Goal: Task Accomplishment & Management: Manage account settings

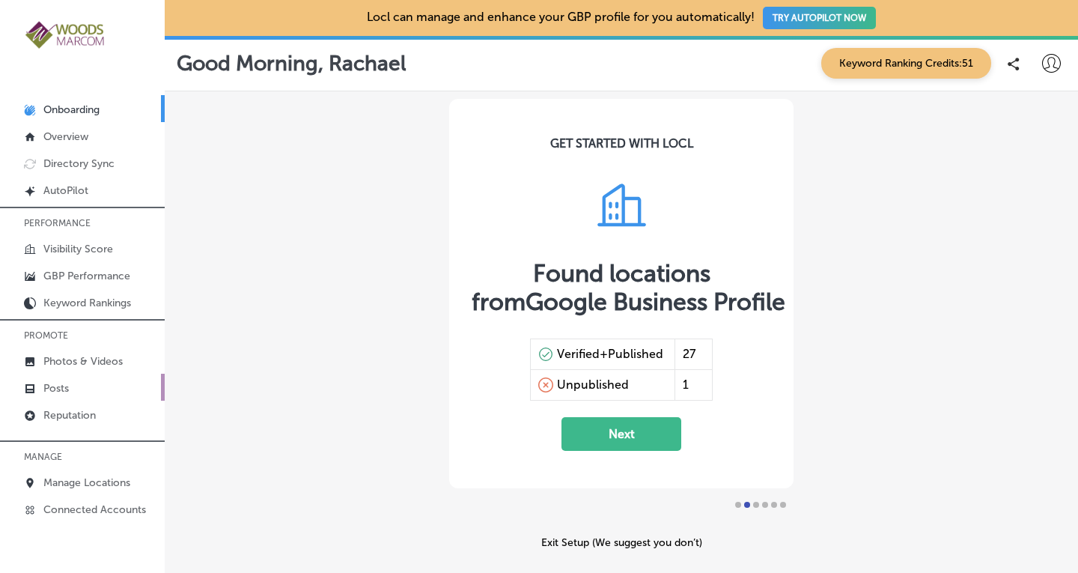
click at [53, 385] on p "Posts" at bounding box center [55, 388] width 25 height 13
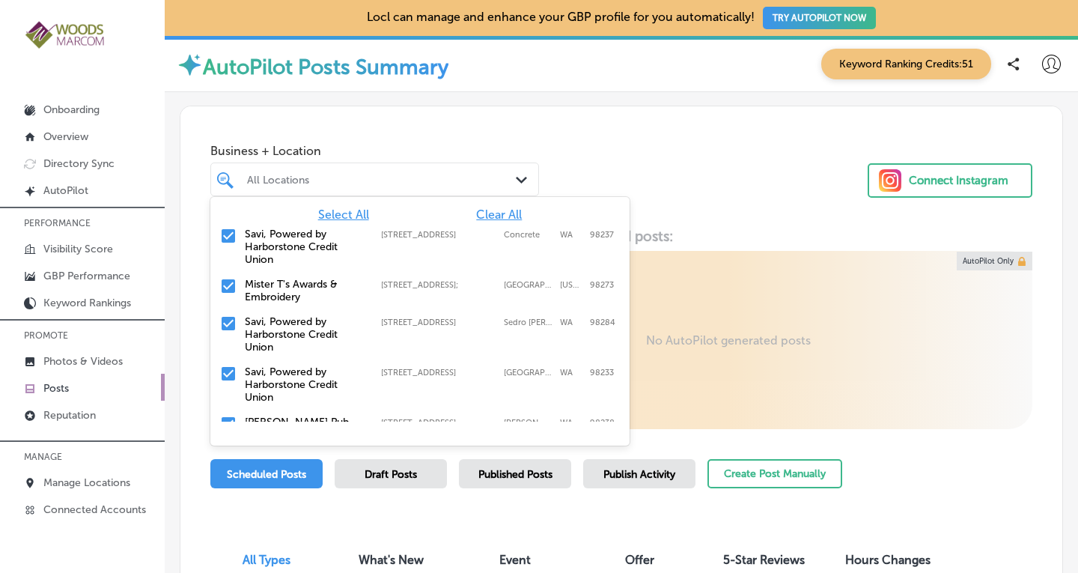
click at [483, 186] on div "All Locations" at bounding box center [375, 179] width 270 height 23
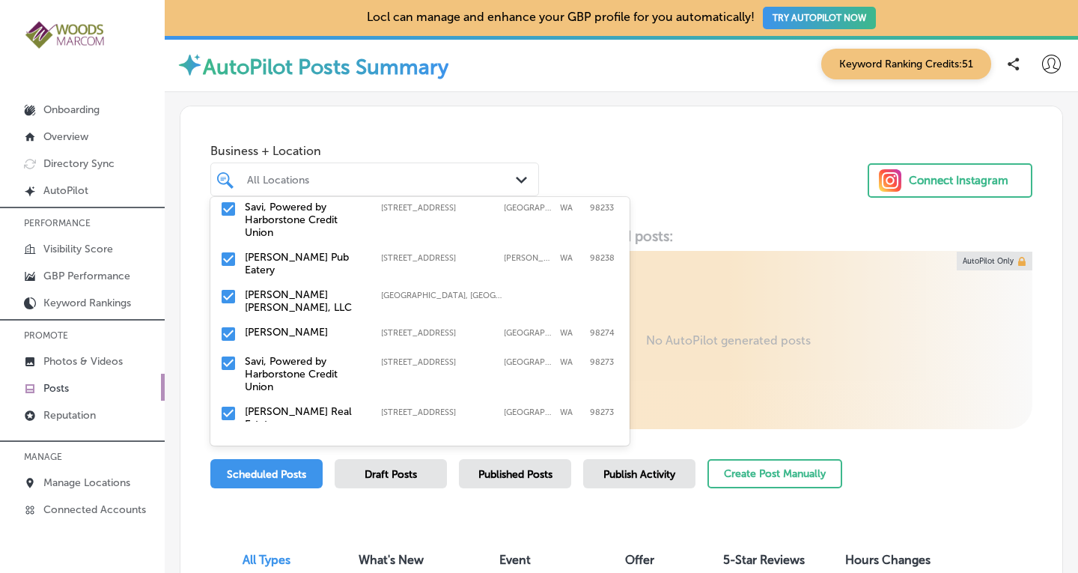
scroll to position [168, 0]
click at [228, 257] on input "checkbox" at bounding box center [228, 256] width 18 height 18
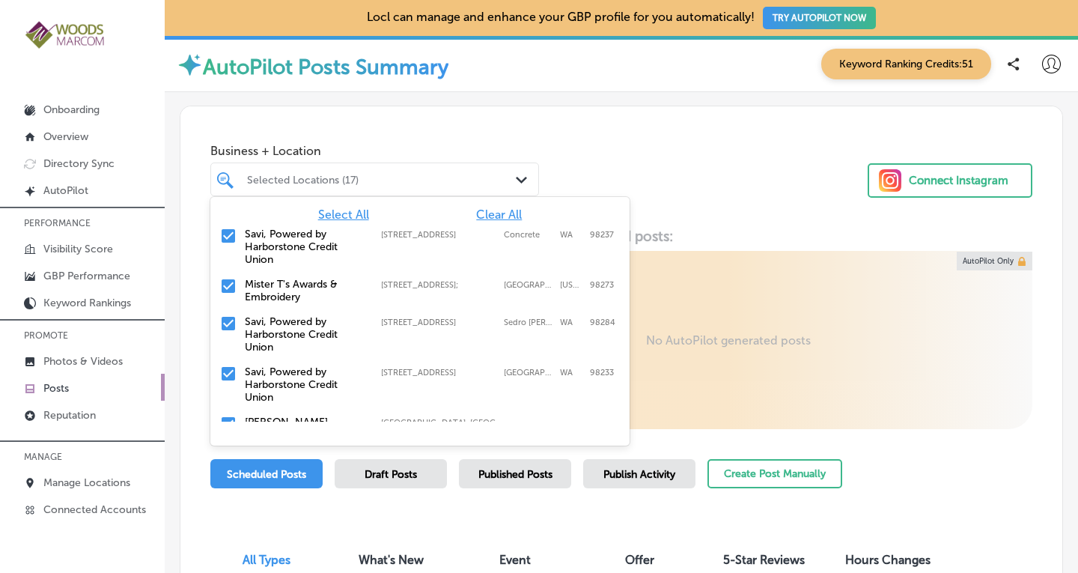
click at [231, 291] on input "checkbox" at bounding box center [228, 286] width 18 height 18
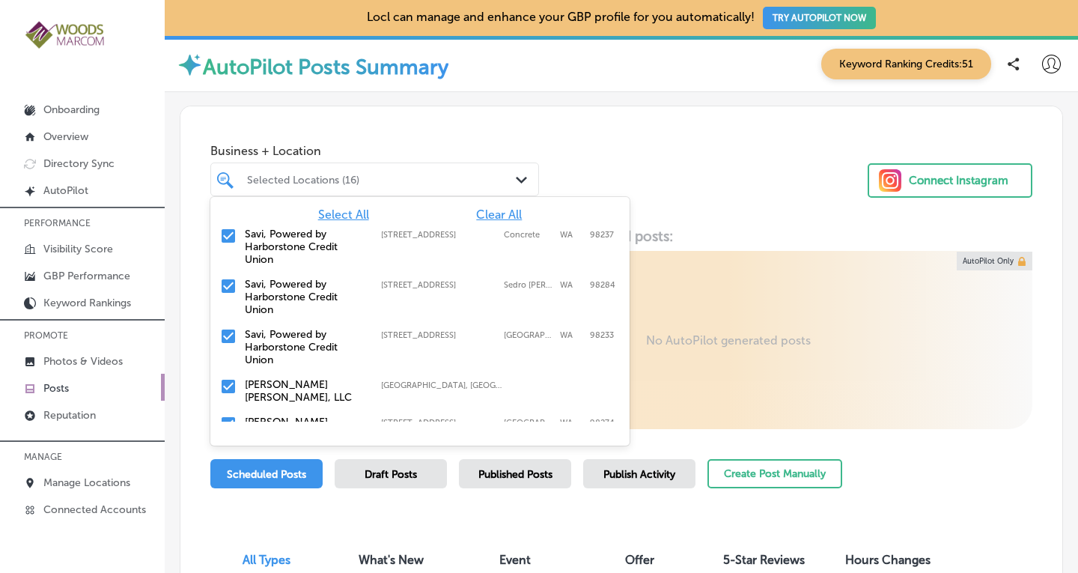
click at [227, 381] on input "checkbox" at bounding box center [228, 386] width 18 height 18
click at [232, 382] on input "checkbox" at bounding box center [228, 386] width 18 height 18
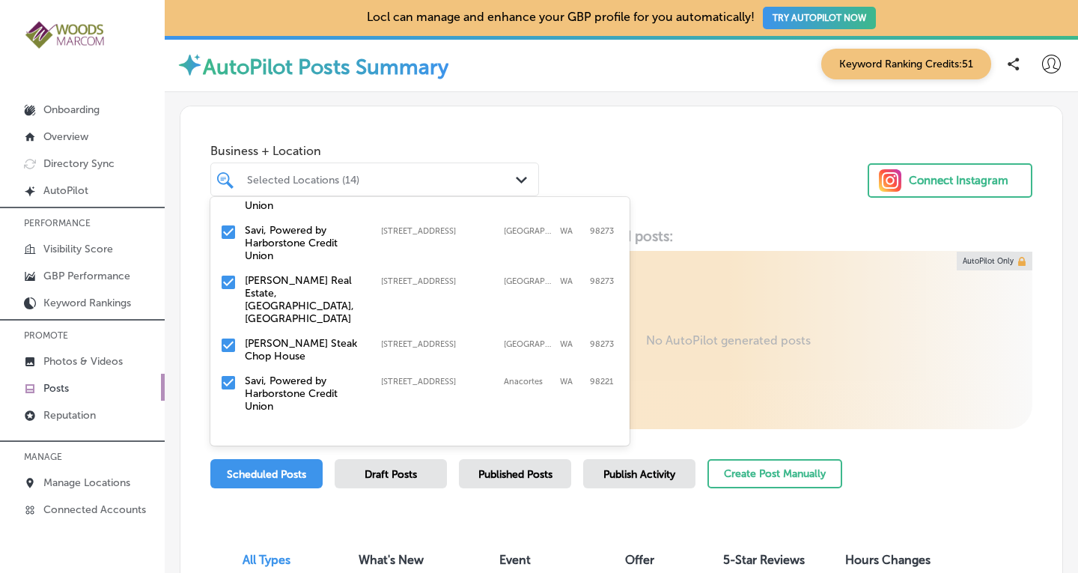
scroll to position [169, 0]
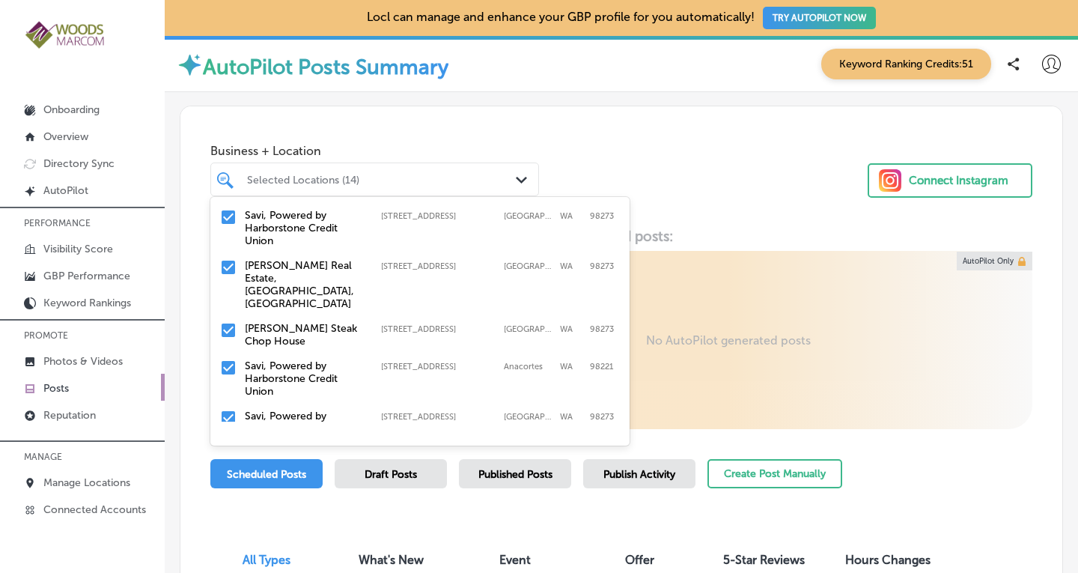
click at [230, 263] on input "checkbox" at bounding box center [228, 267] width 18 height 18
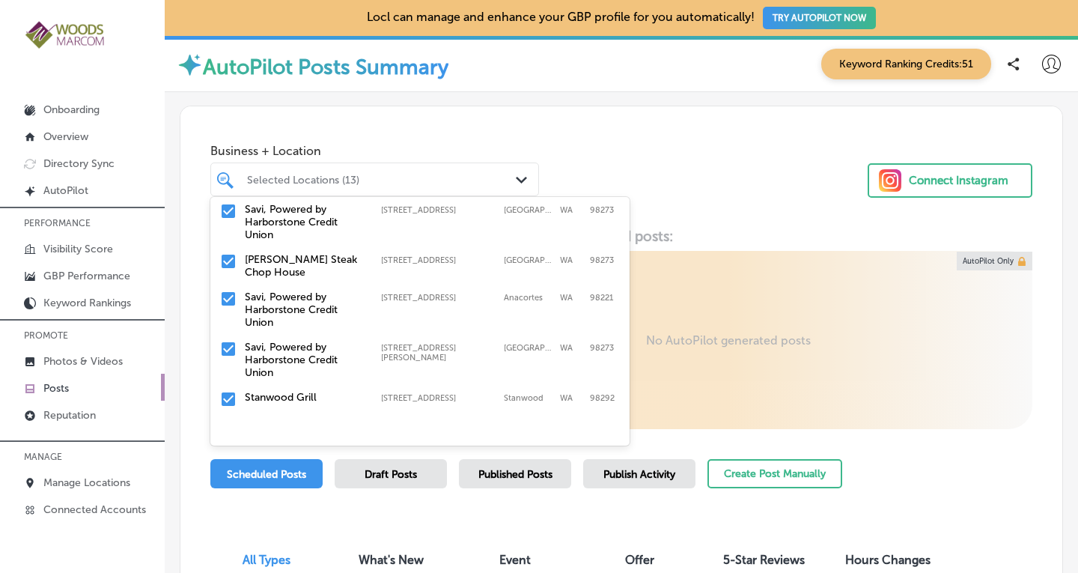
scroll to position [182, 0]
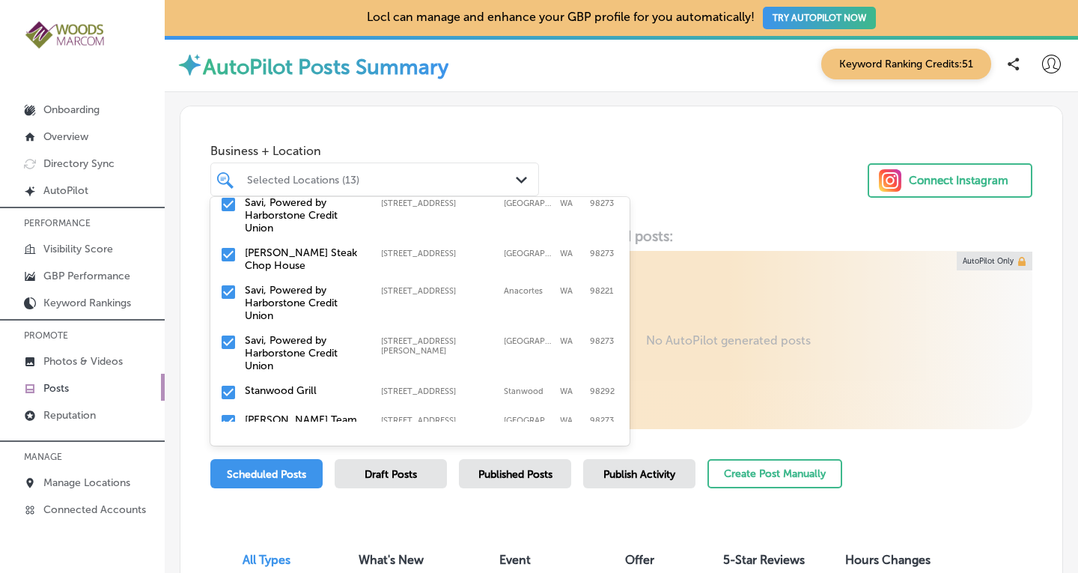
click at [231, 254] on input "checkbox" at bounding box center [228, 254] width 18 height 18
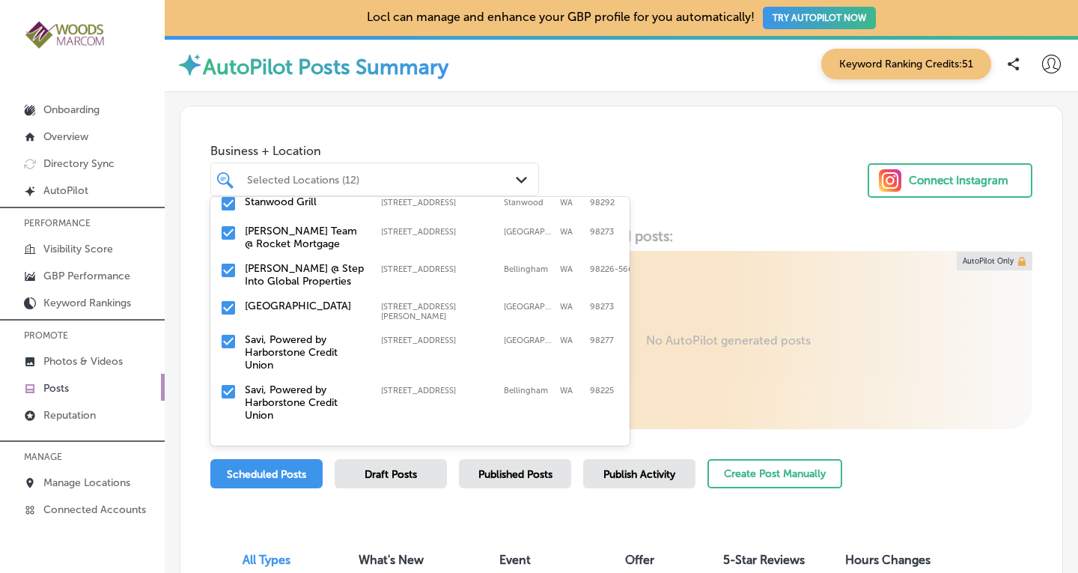
scroll to position [363, 0]
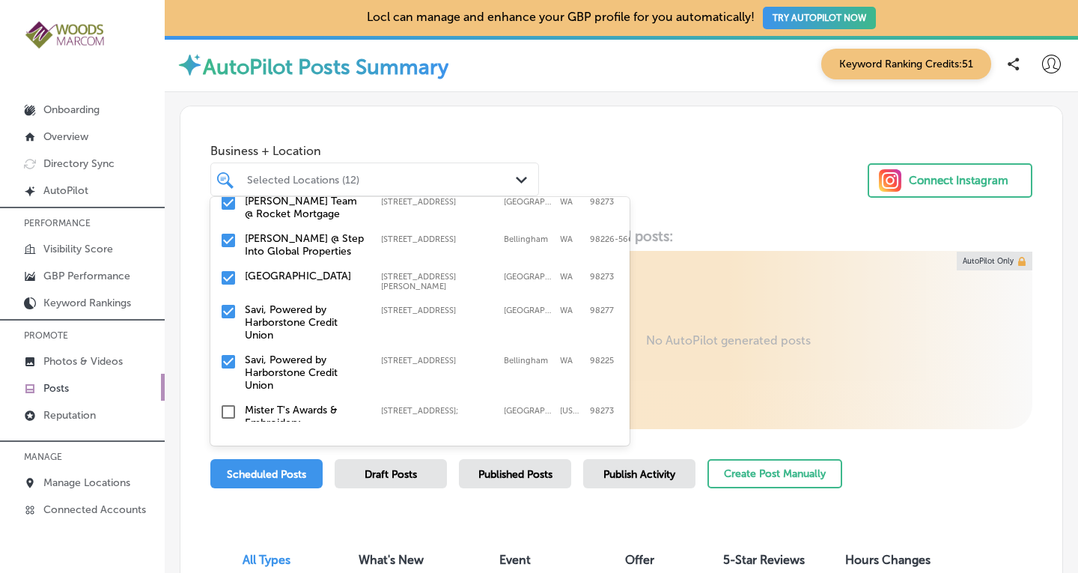
click at [230, 269] on input "checkbox" at bounding box center [228, 278] width 18 height 18
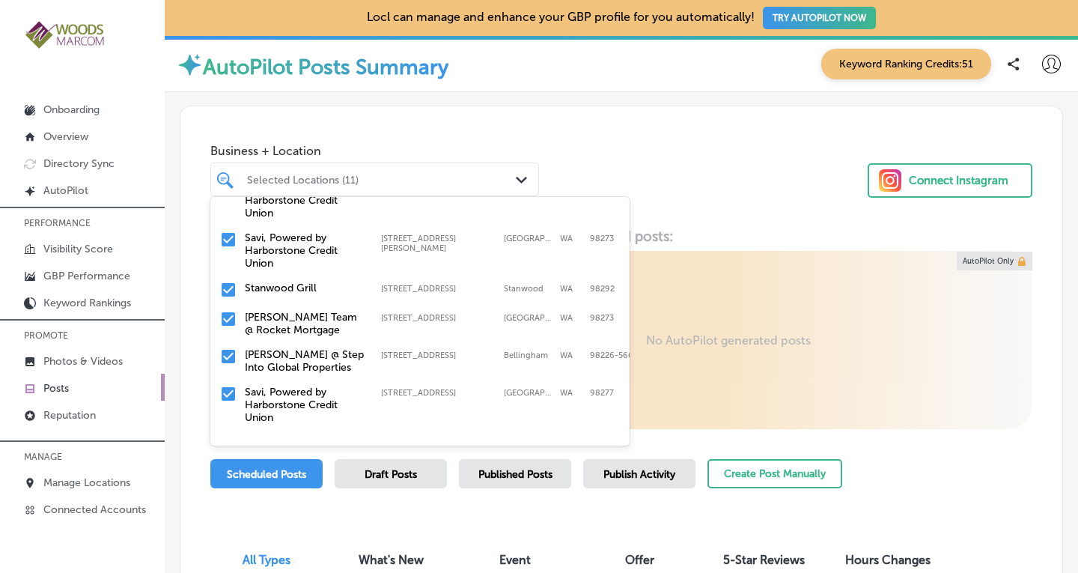
scroll to position [248, 0]
click at [229, 279] on input "checkbox" at bounding box center [228, 288] width 18 height 18
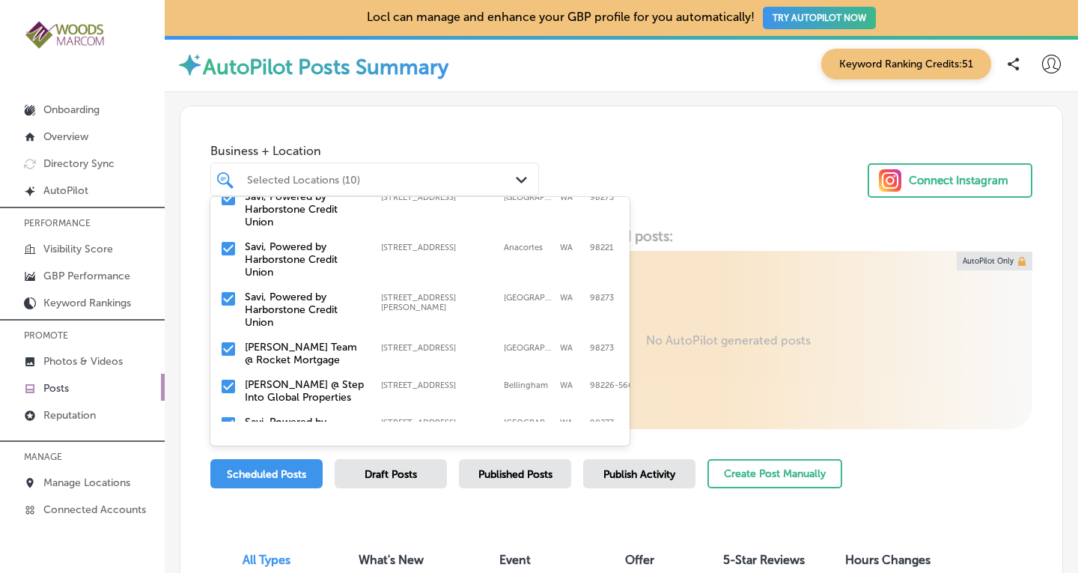
scroll to position [192, 0]
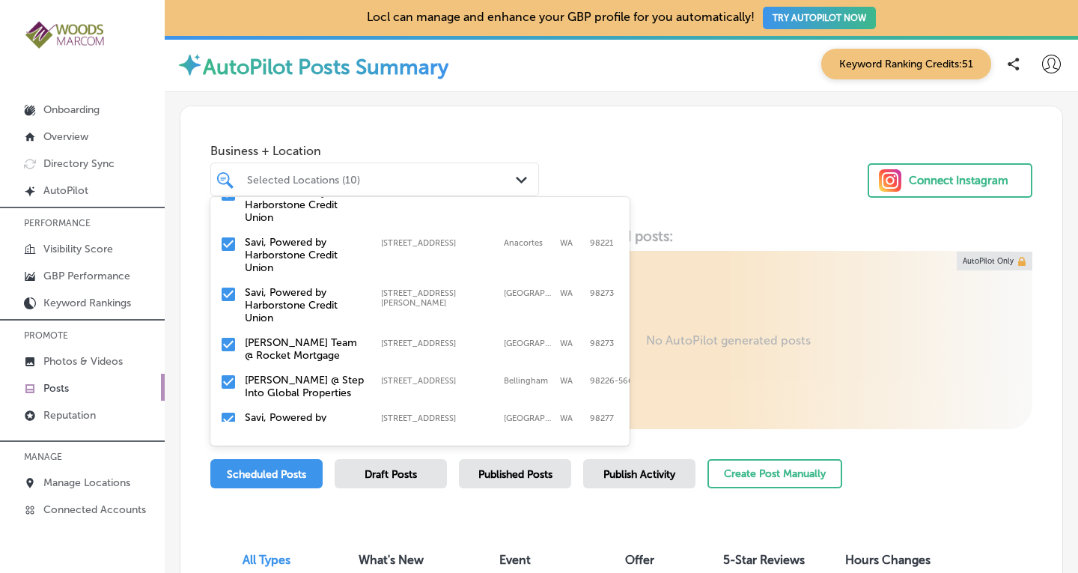
click at [228, 335] on input "checkbox" at bounding box center [228, 344] width 18 height 18
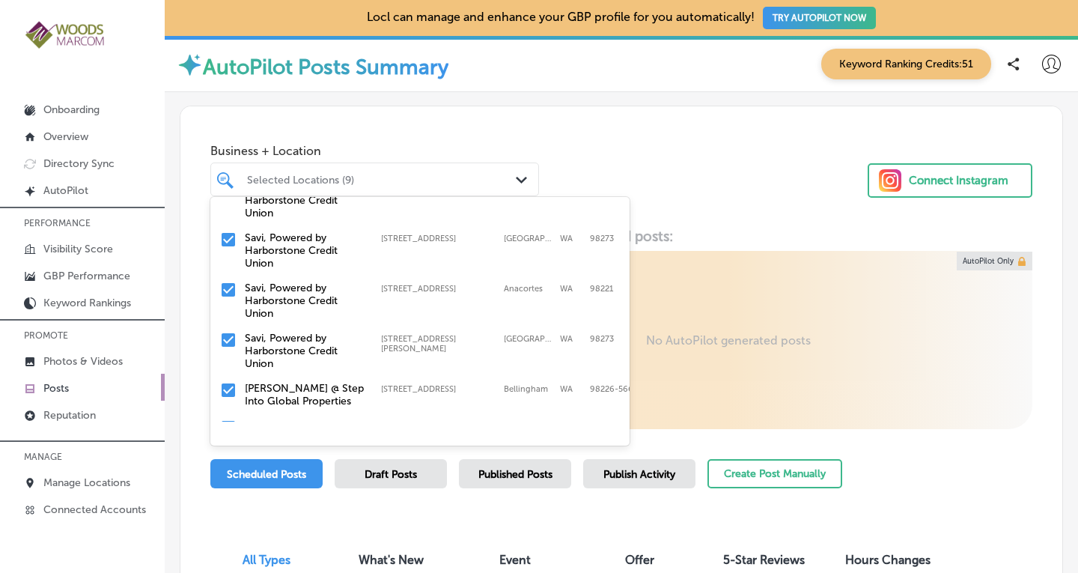
scroll to position [150, 0]
click at [229, 383] on input "checkbox" at bounding box center [228, 387] width 18 height 18
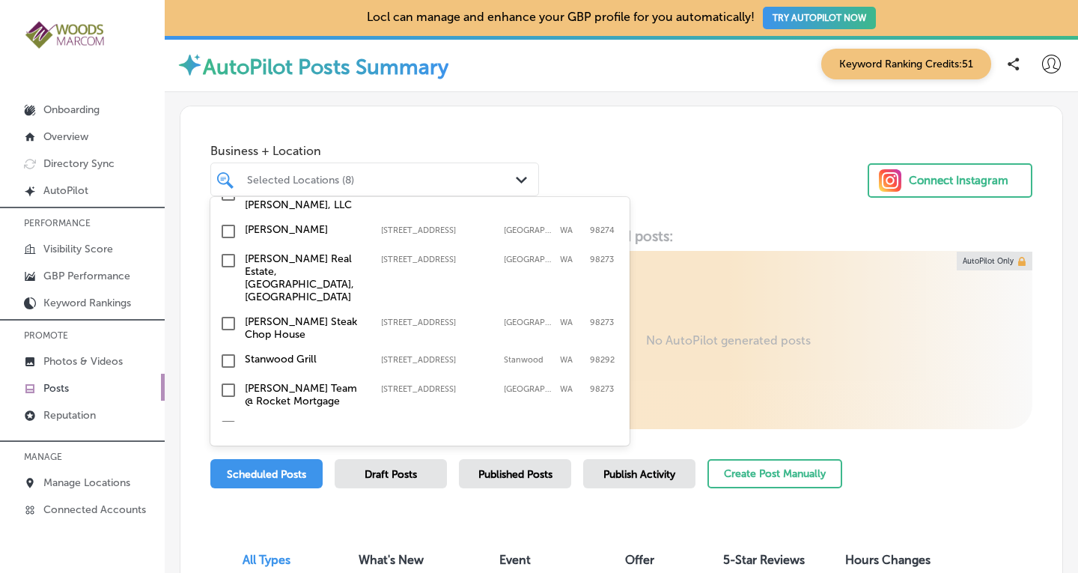
scroll to position [548, 0]
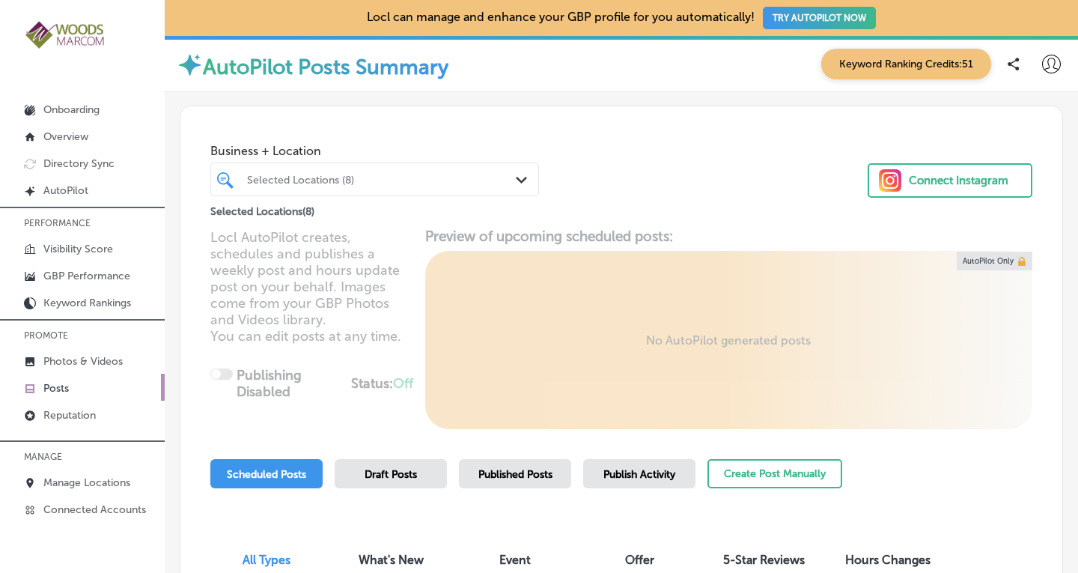
click at [701, 190] on div "Business + Location Selected Locations (8) Path Created with Sketch. Selected L…" at bounding box center [621, 163] width 882 height 114
click at [629, 474] on span "Publish Activity" at bounding box center [639, 474] width 72 height 13
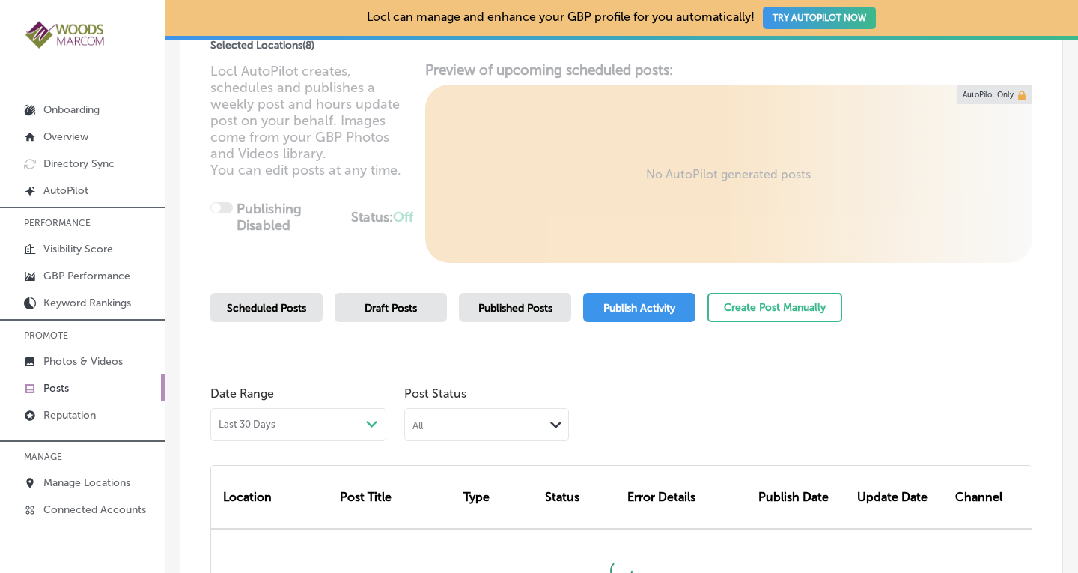
scroll to position [186, 0]
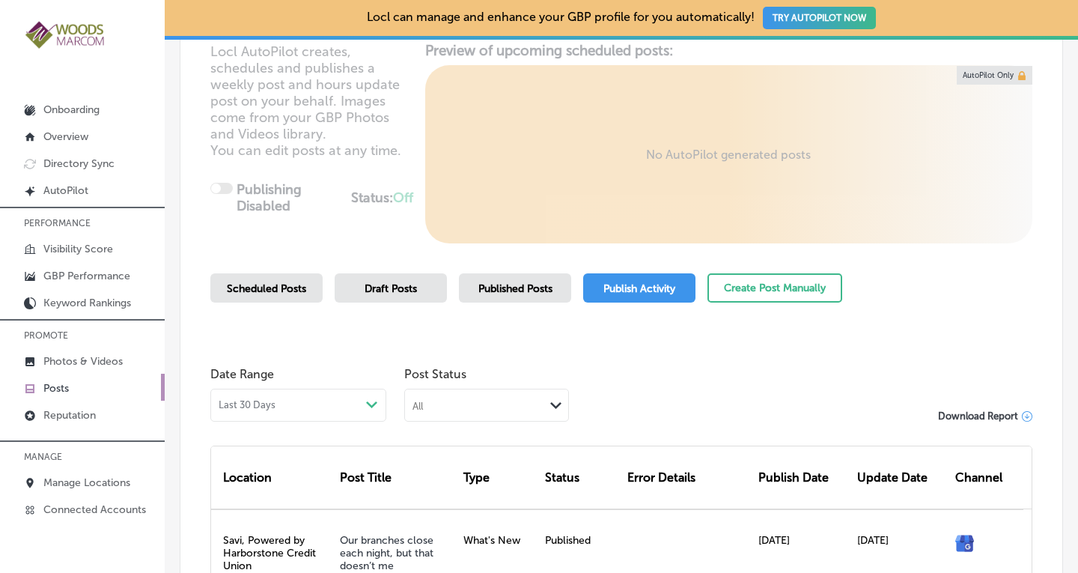
drag, startPoint x: 1066, startPoint y: 130, endPoint x: 1065, endPoint y: 156, distance: 26.2
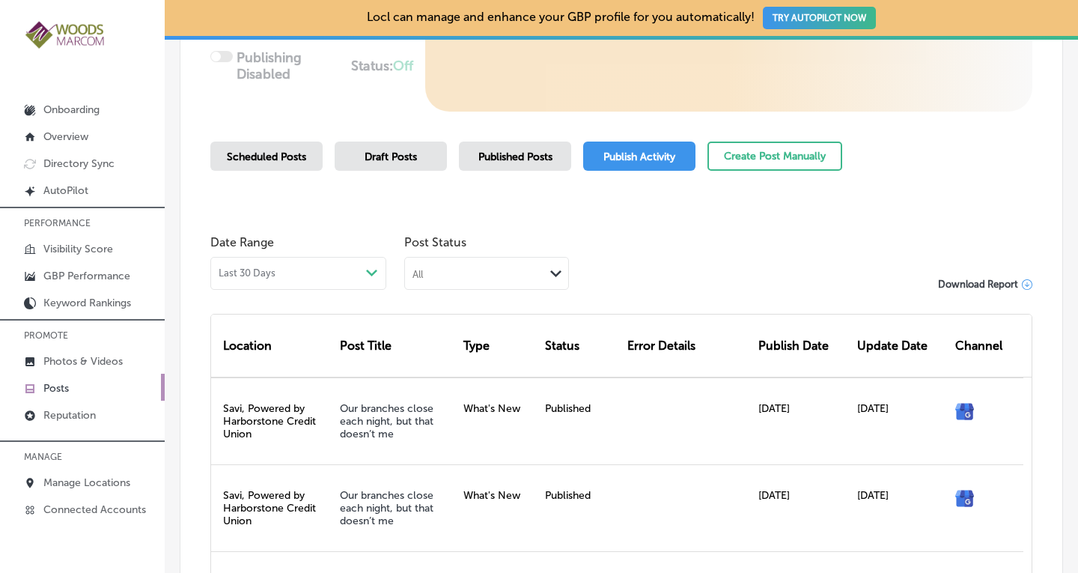
scroll to position [281, 0]
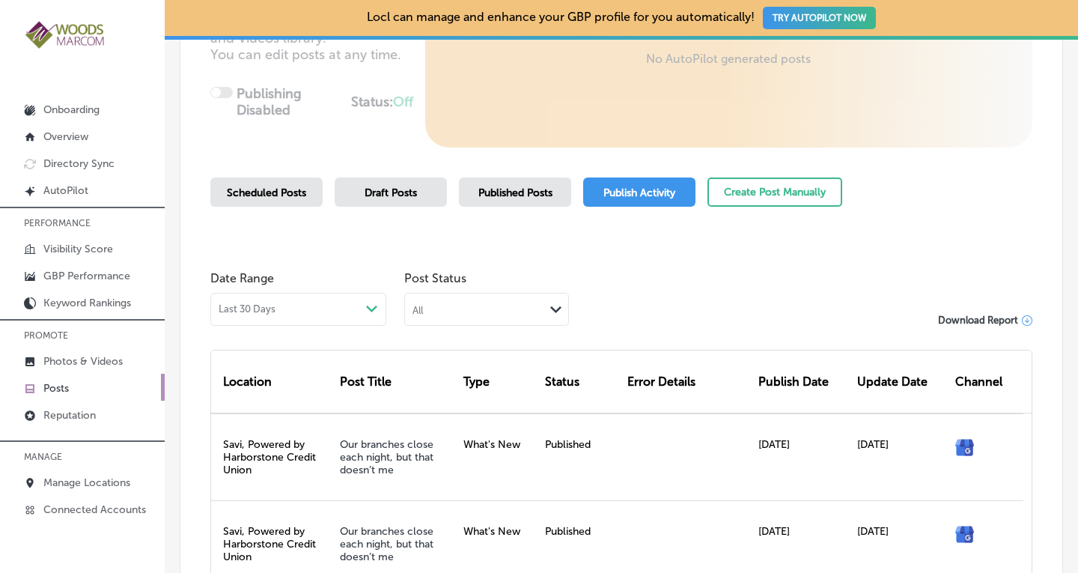
click at [512, 197] on span "Published Posts" at bounding box center [515, 192] width 74 height 13
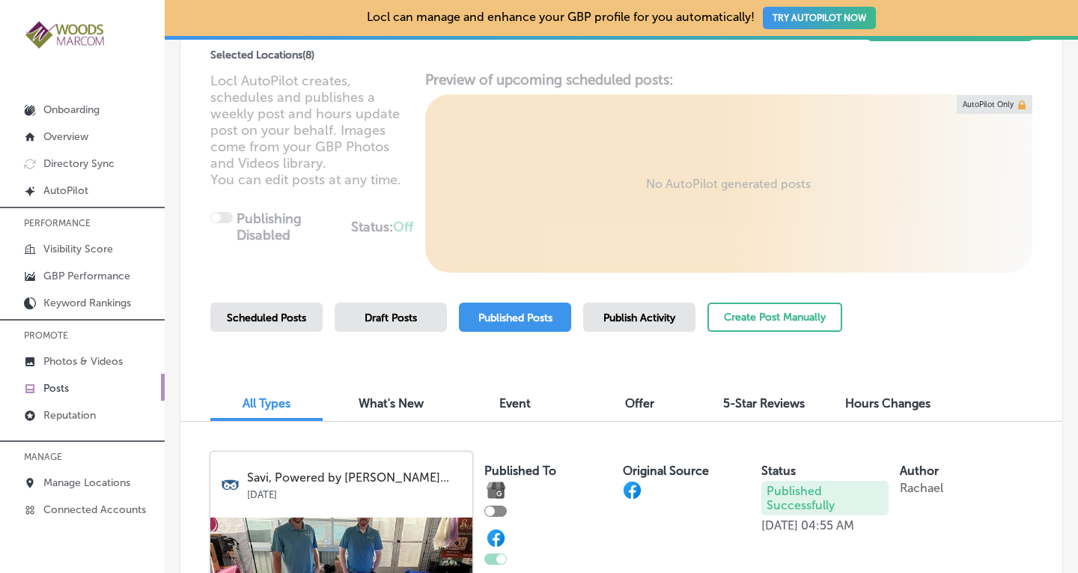
scroll to position [281, 0]
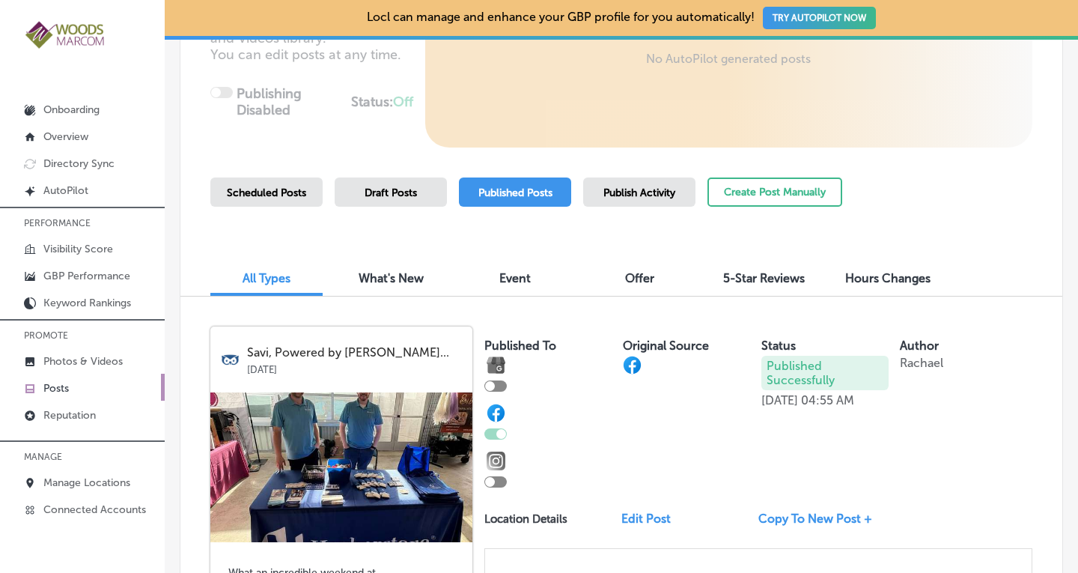
click at [631, 183] on div "Publish Activity" at bounding box center [639, 191] width 112 height 29
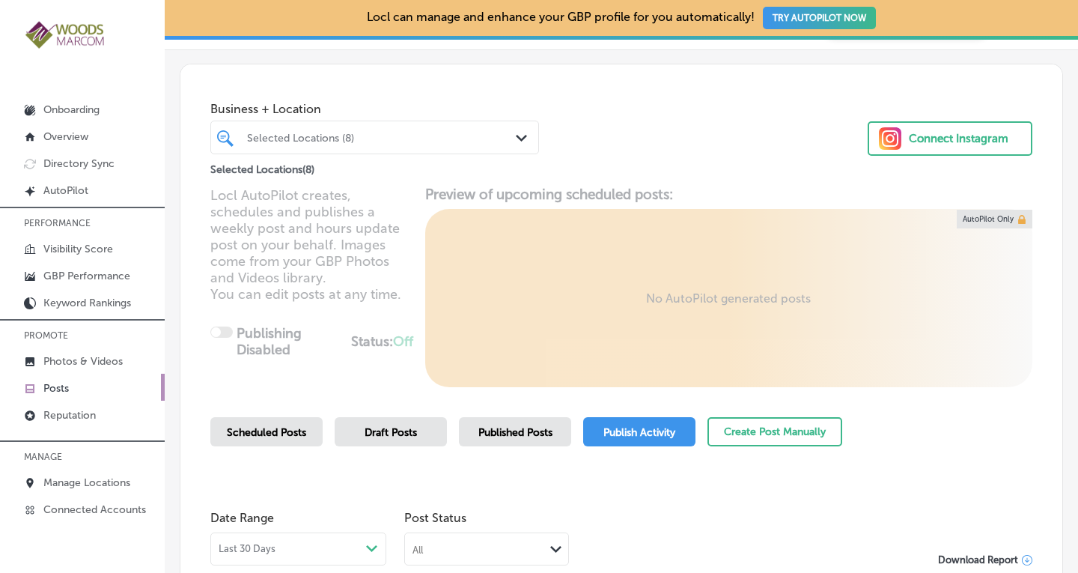
scroll to position [39, 0]
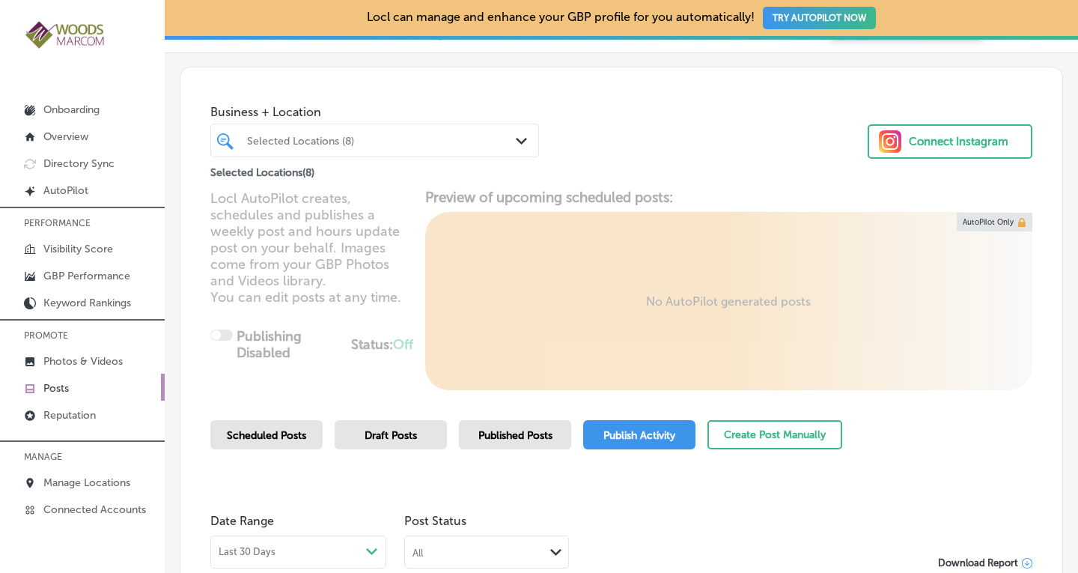
click at [516, 139] on polygon at bounding box center [521, 141] width 11 height 7
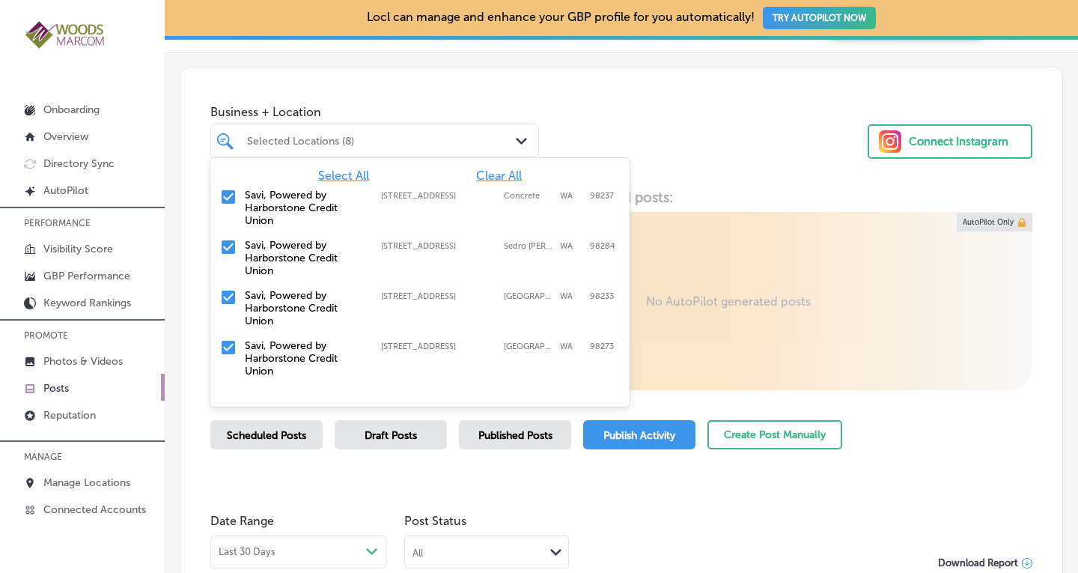
click at [501, 171] on span "Clear All" at bounding box center [499, 175] width 46 height 14
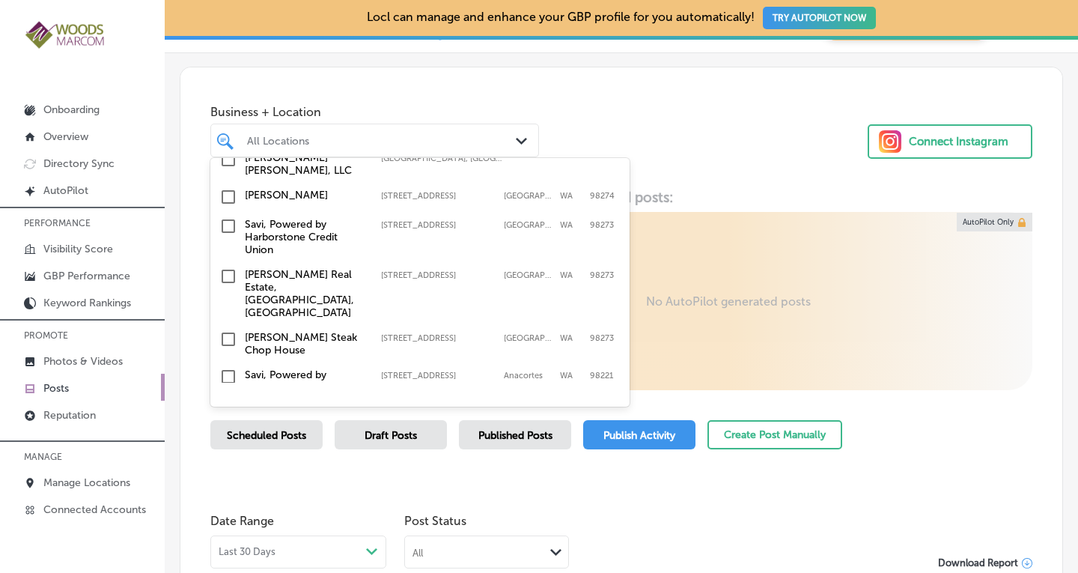
scroll to position [266, 0]
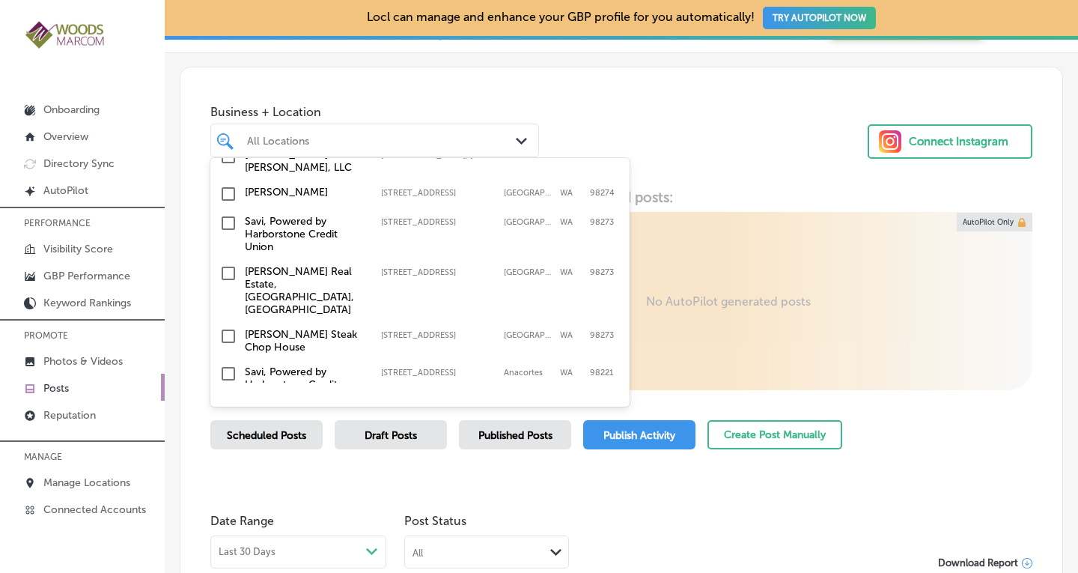
click at [231, 264] on input "checkbox" at bounding box center [228, 273] width 18 height 18
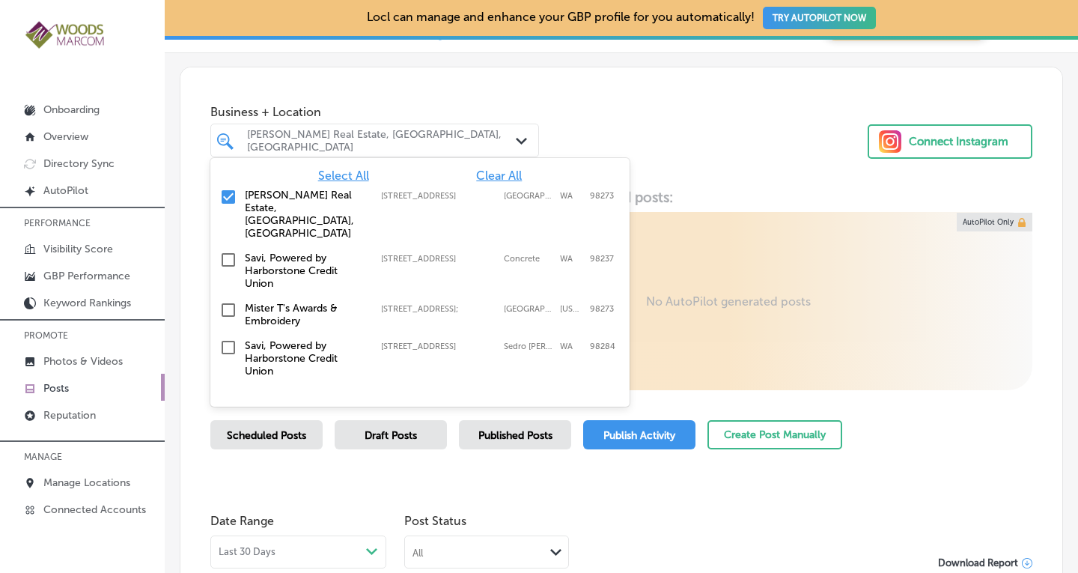
click at [704, 181] on div "Business + Location option 1030 E. College Way Mount Vernon, WA, selected. opti…" at bounding box center [621, 127] width 882 height 121
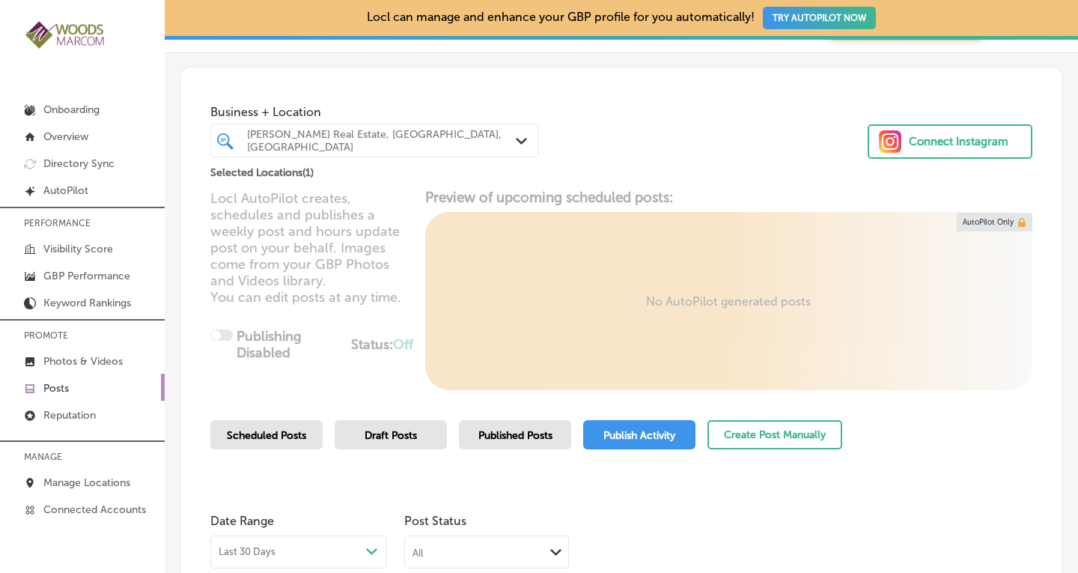
scroll to position [0, 0]
click at [522, 433] on span "Published Posts" at bounding box center [515, 435] width 74 height 13
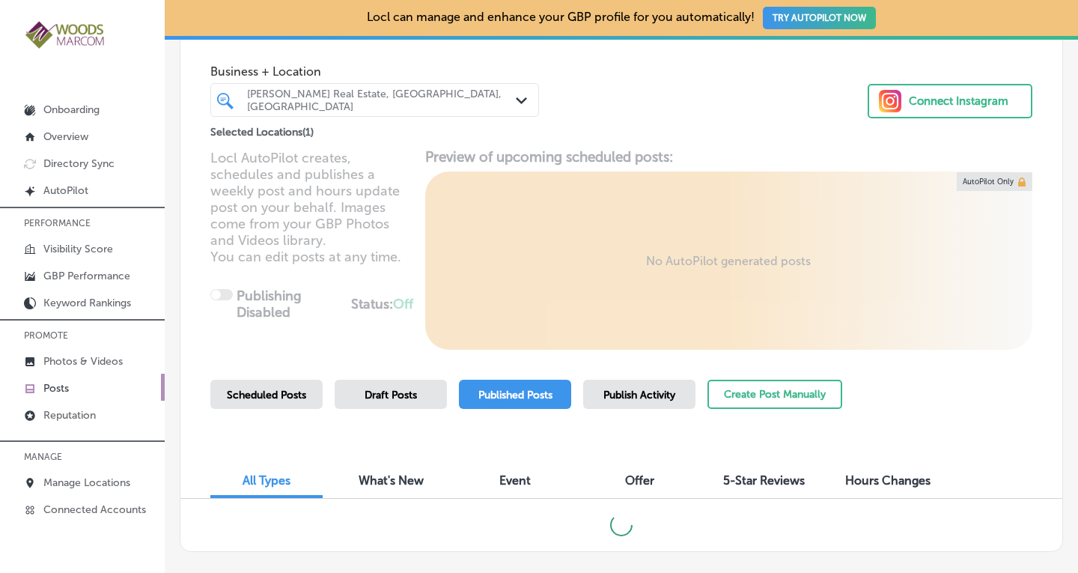
scroll to position [156, 0]
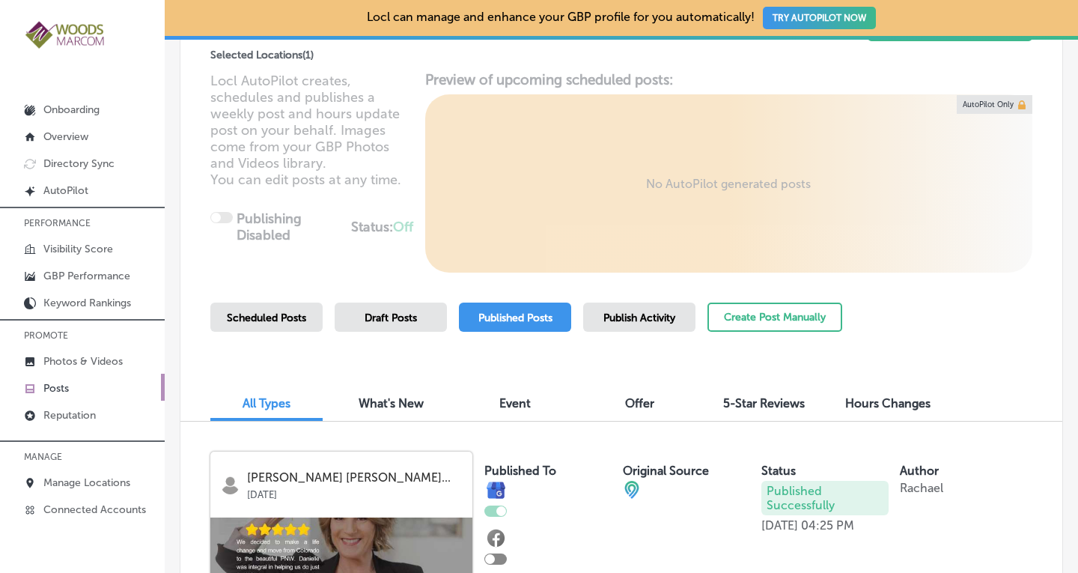
click at [650, 313] on span "Publish Activity" at bounding box center [639, 317] width 72 height 13
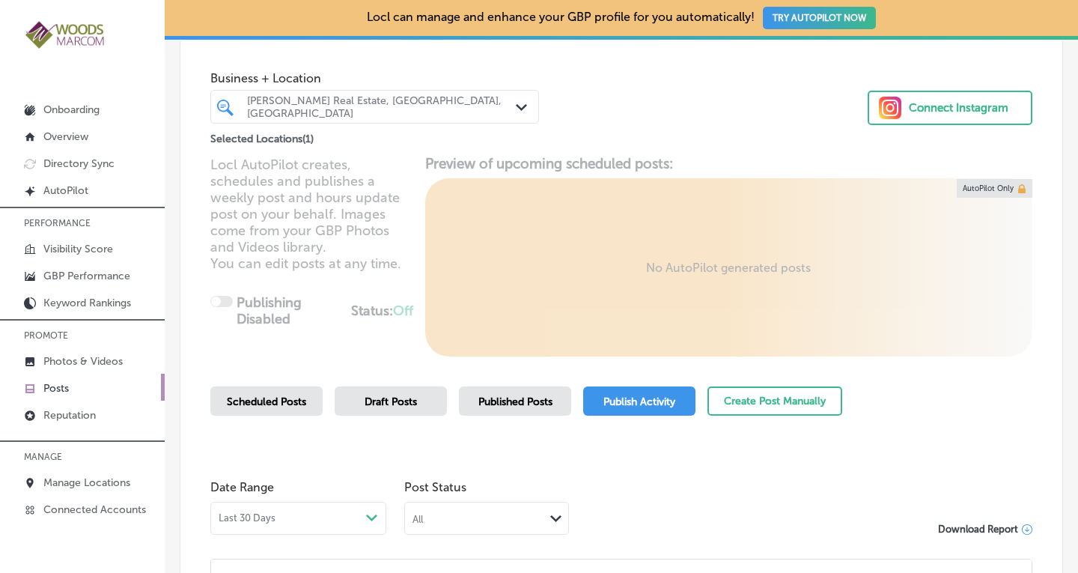
scroll to position [61, 0]
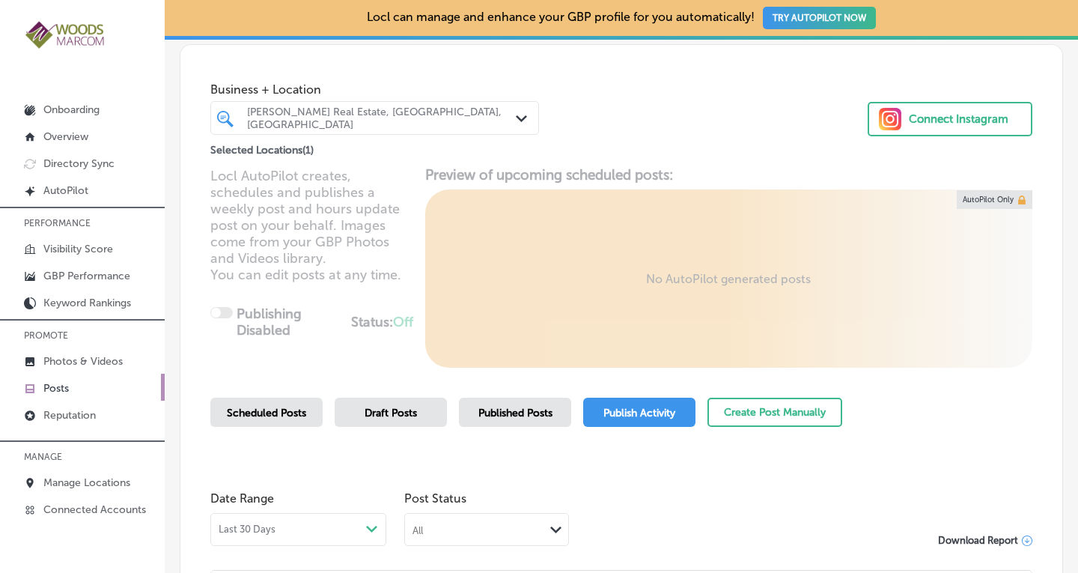
click at [510, 116] on div "Danielle Martin Windermere Real Estate, Mount Vernon, WA Path Created with Sket…" at bounding box center [374, 117] width 327 height 23
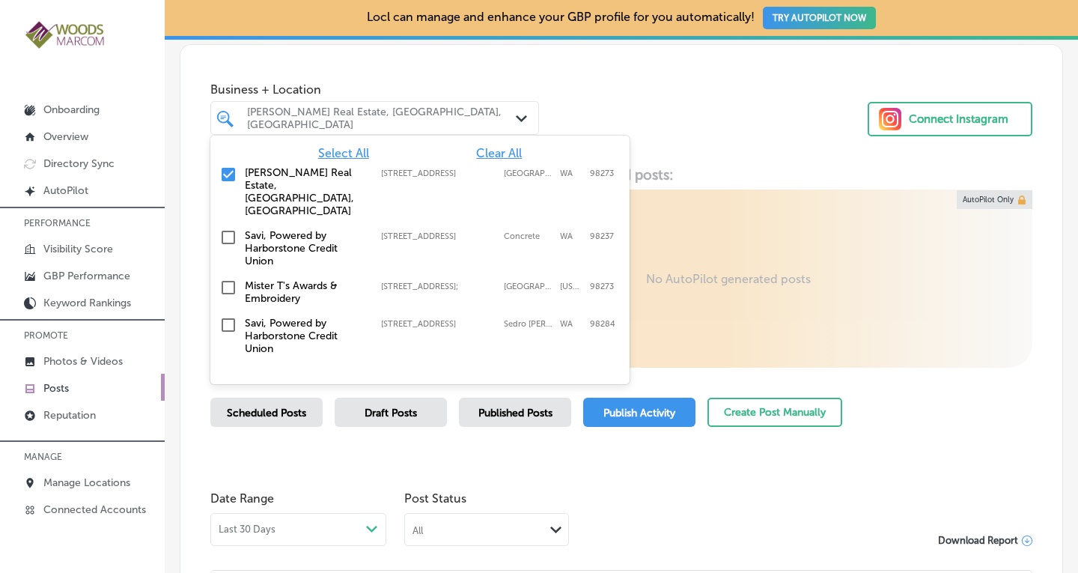
click at [489, 153] on span "Clear All" at bounding box center [499, 153] width 46 height 14
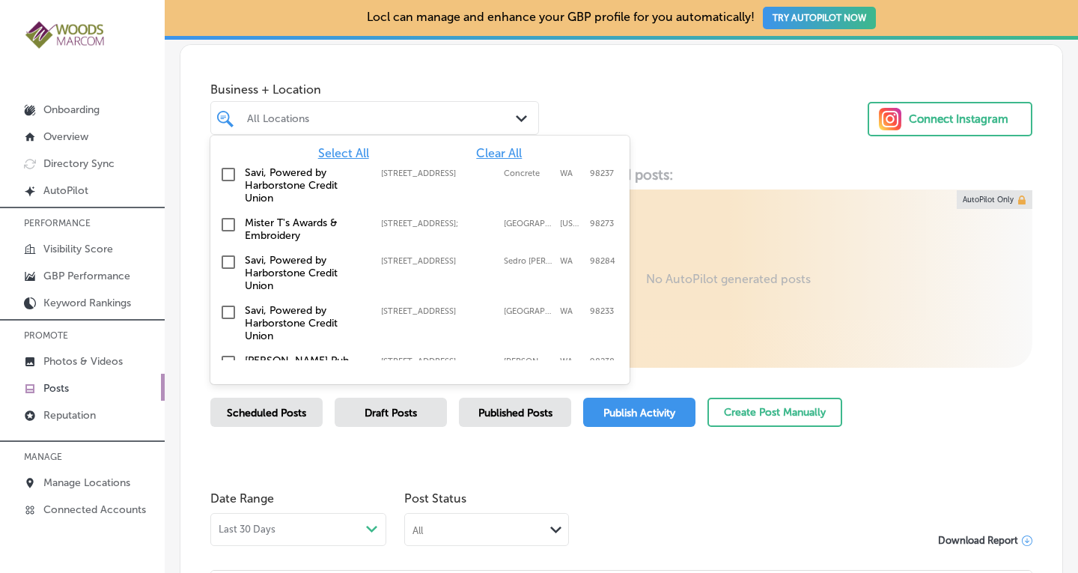
click at [230, 171] on input "checkbox" at bounding box center [228, 174] width 18 height 18
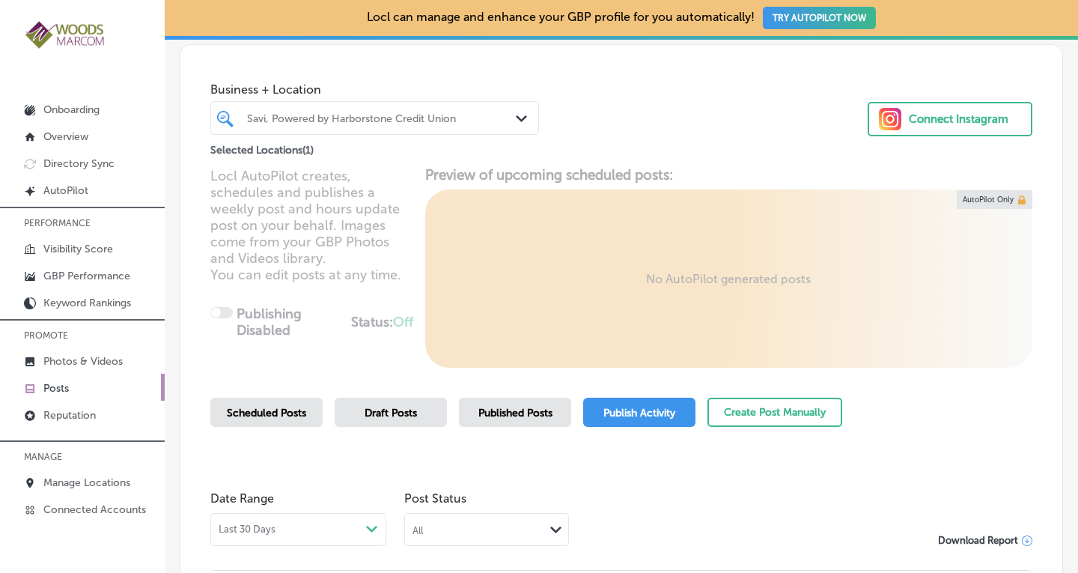
click at [750, 149] on div "Business + Location Savi, Powered by Harborstone Credit Union Path Created with…" at bounding box center [621, 102] width 882 height 114
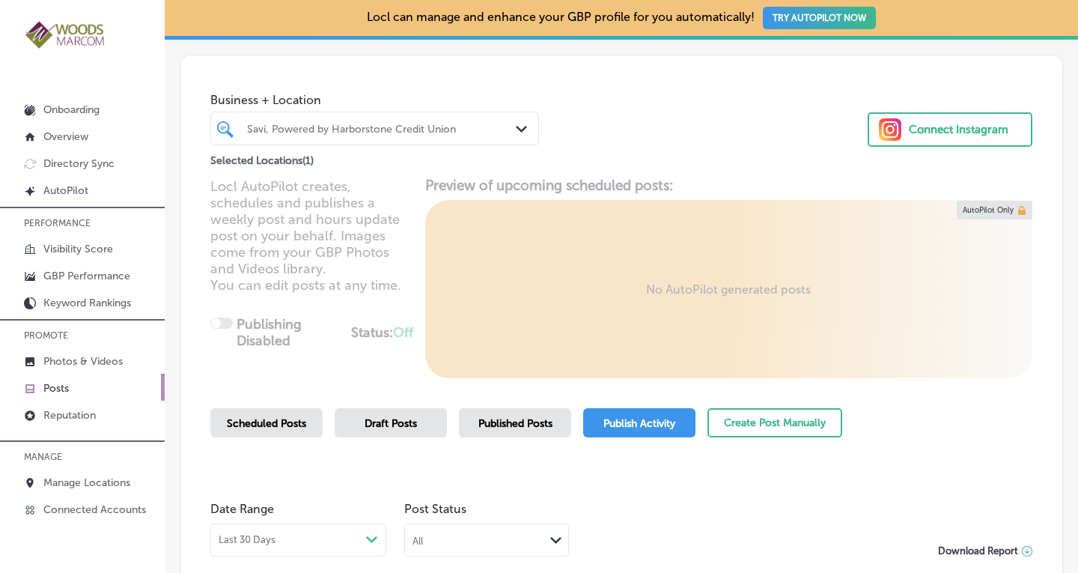
scroll to position [41, 0]
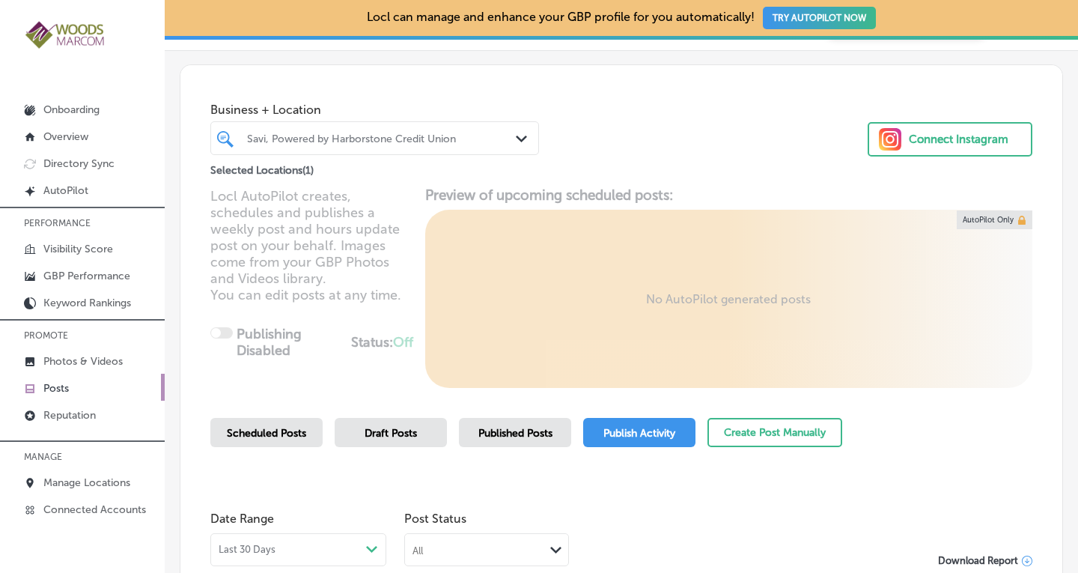
click at [516, 141] on icon "Path Created with Sketch." at bounding box center [521, 138] width 11 height 7
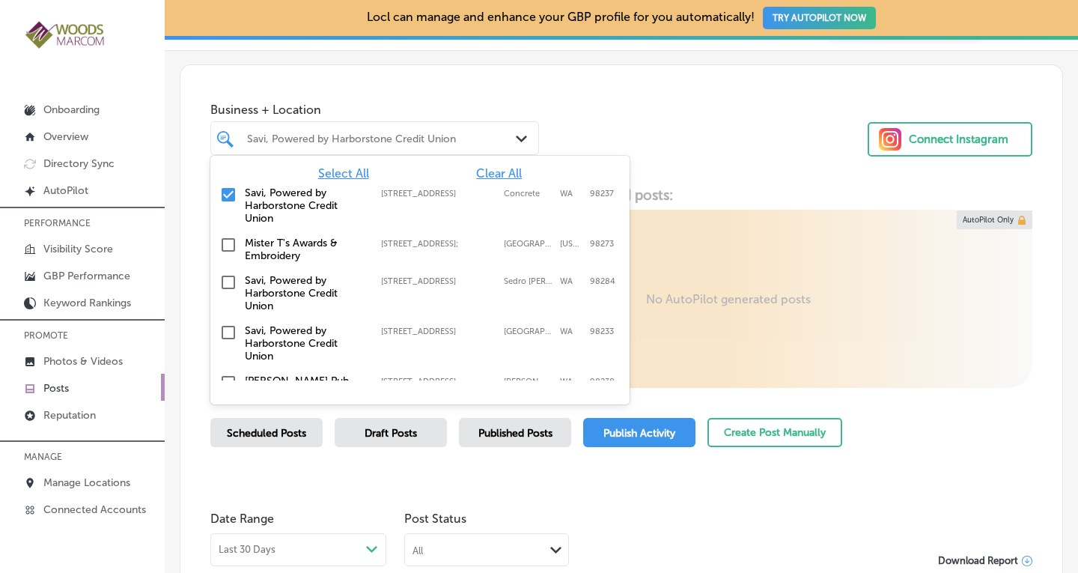
click at [507, 174] on span "Clear All" at bounding box center [499, 173] width 46 height 14
click at [225, 277] on input "checkbox" at bounding box center [228, 282] width 18 height 18
click at [725, 162] on div "Business + Location option 203 Ball Street, selected. option 45872 Main Street …" at bounding box center [621, 122] width 882 height 114
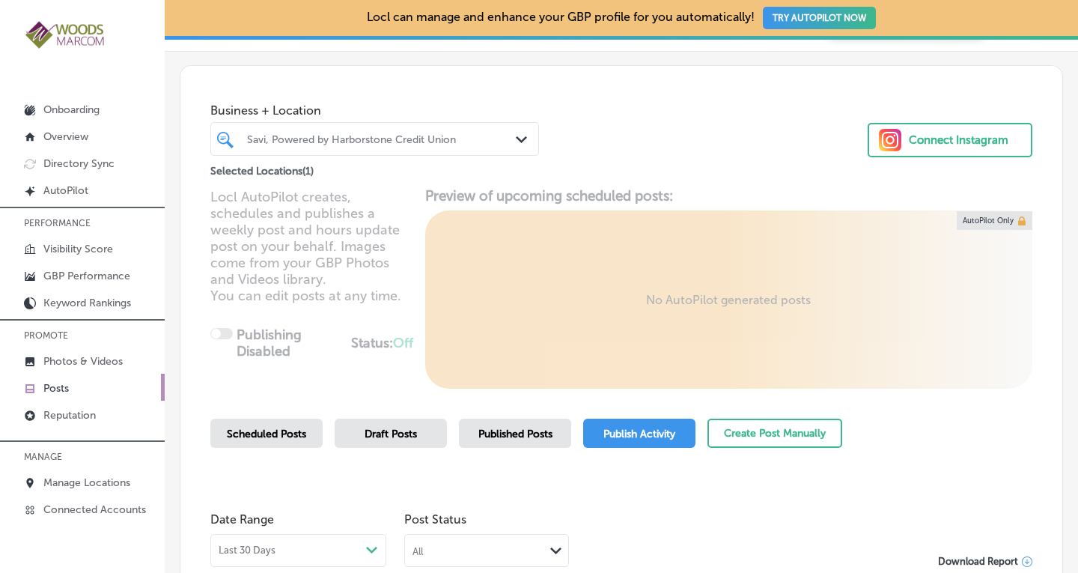
scroll to position [23, 0]
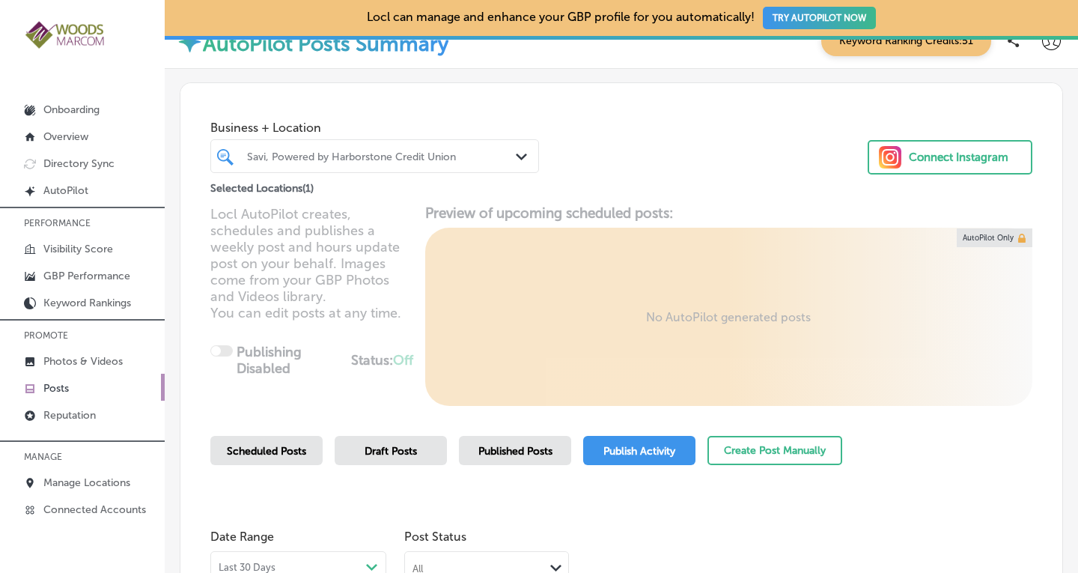
click at [501, 157] on div "Savi, Powered by Harborstone Credit Union" at bounding box center [382, 156] width 270 height 13
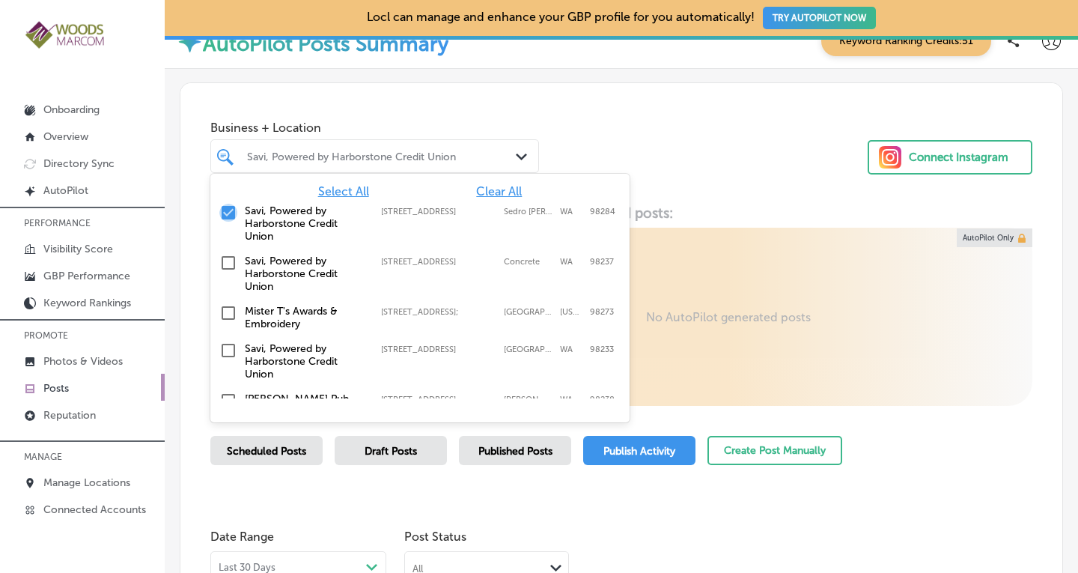
click at [228, 213] on input "checkbox" at bounding box center [228, 213] width 18 height 18
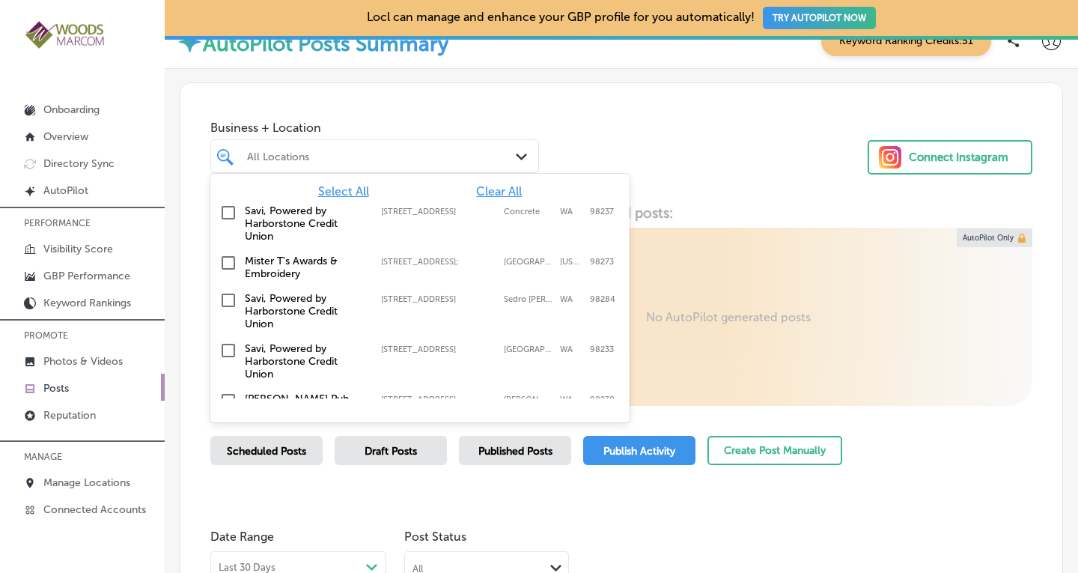
click at [231, 344] on input "checkbox" at bounding box center [228, 350] width 18 height 18
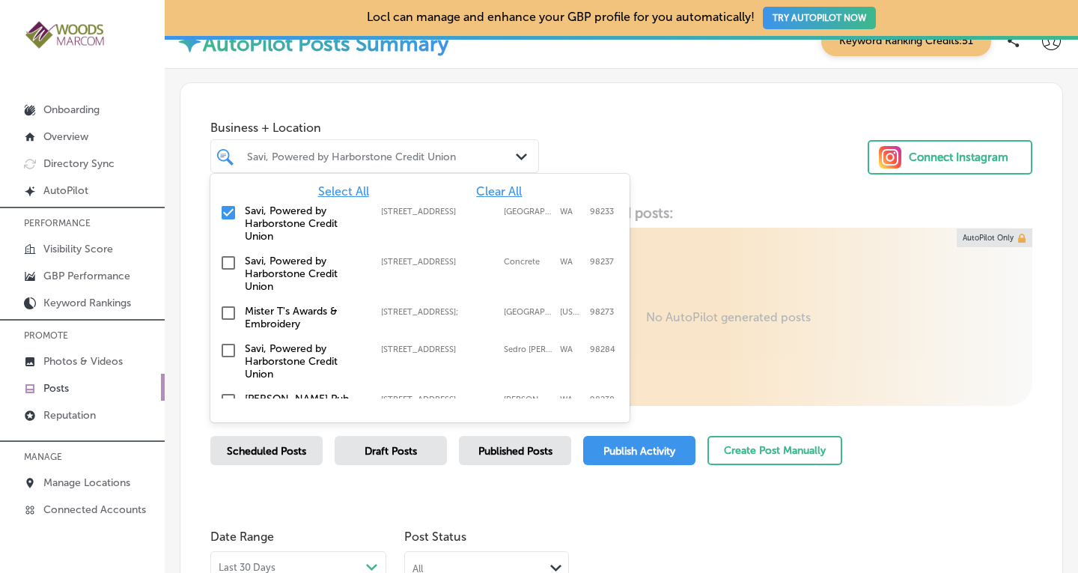
click at [692, 143] on div "Business + Location option 1020 S. Burlington Blvd, selected. option 1020 S. Bu…" at bounding box center [621, 140] width 882 height 114
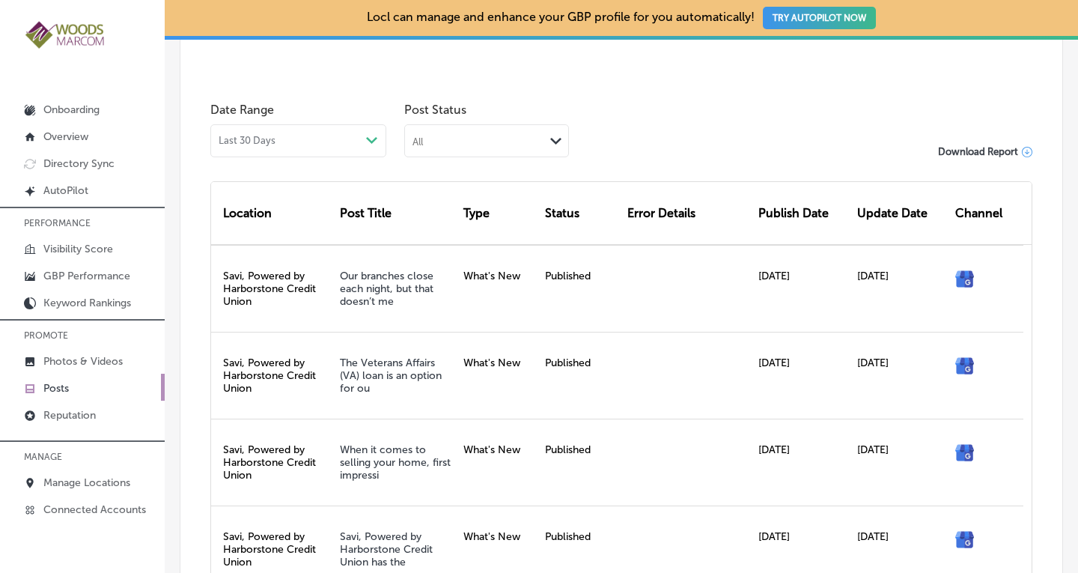
scroll to position [475, 0]
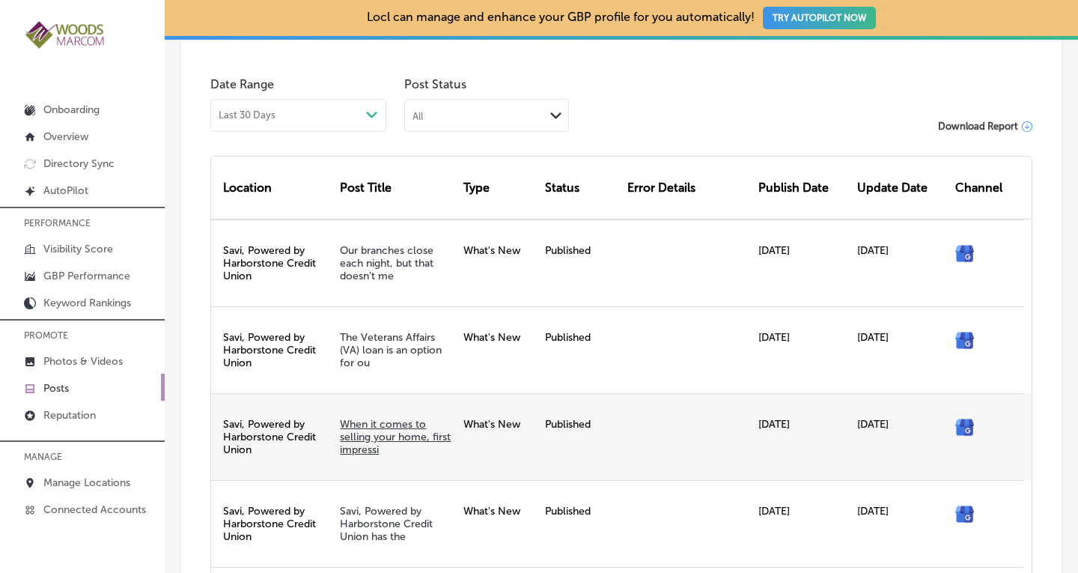
click at [381, 434] on link "When it comes to selling your home, first impressi" at bounding box center [395, 437] width 111 height 38
click at [735, 426] on div at bounding box center [686, 436] width 131 height 87
click at [567, 427] on div "Published" at bounding box center [580, 436] width 82 height 87
click at [565, 424] on div "Published" at bounding box center [580, 436] width 82 height 87
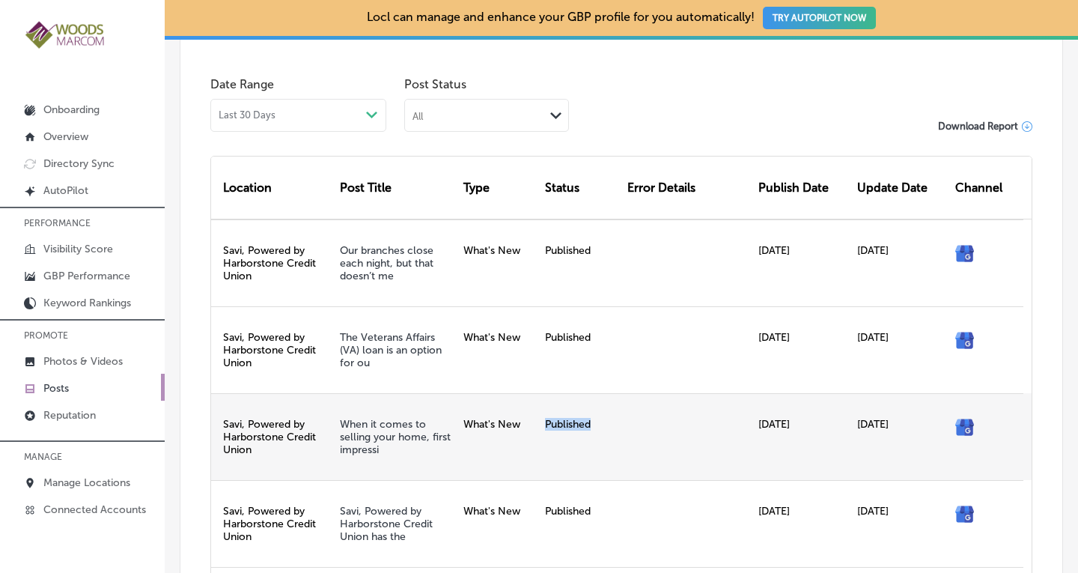
click at [565, 424] on div "Published" at bounding box center [580, 436] width 82 height 87
click at [708, 446] on div at bounding box center [686, 436] width 131 height 87
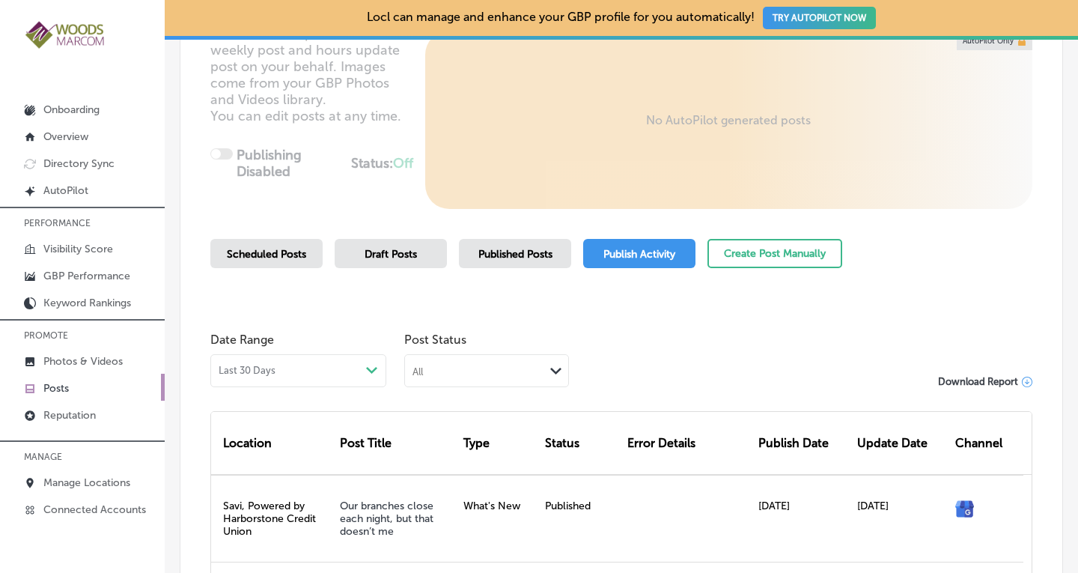
scroll to position [215, 0]
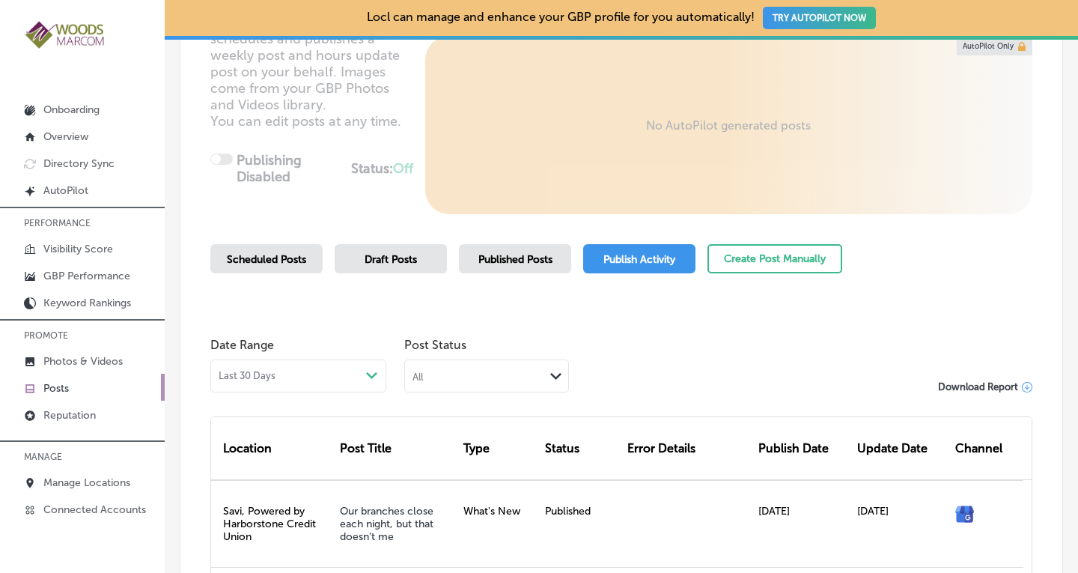
click at [498, 258] on span "Published Posts" at bounding box center [515, 259] width 74 height 13
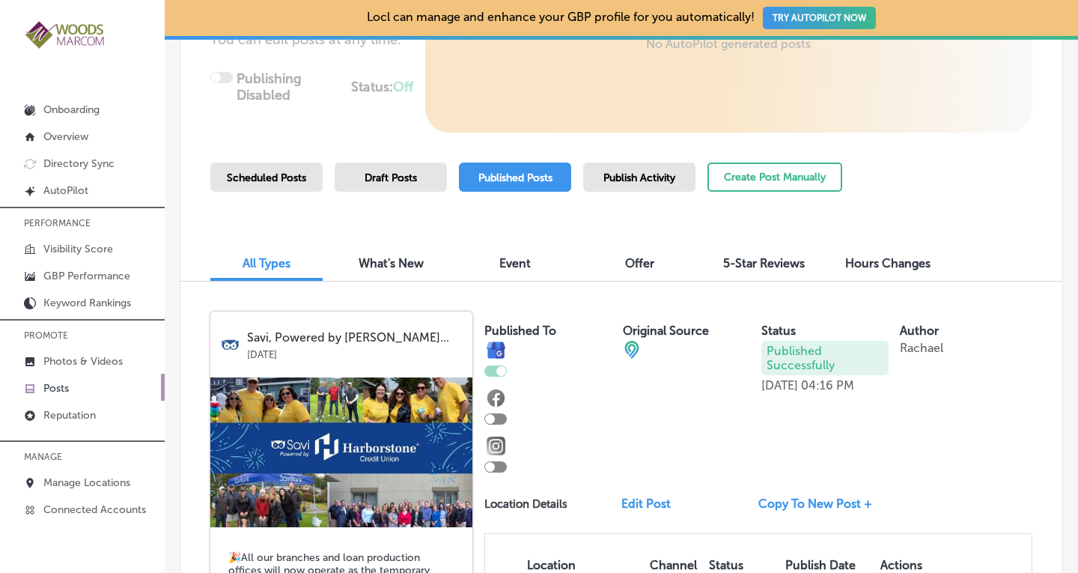
scroll to position [281, 0]
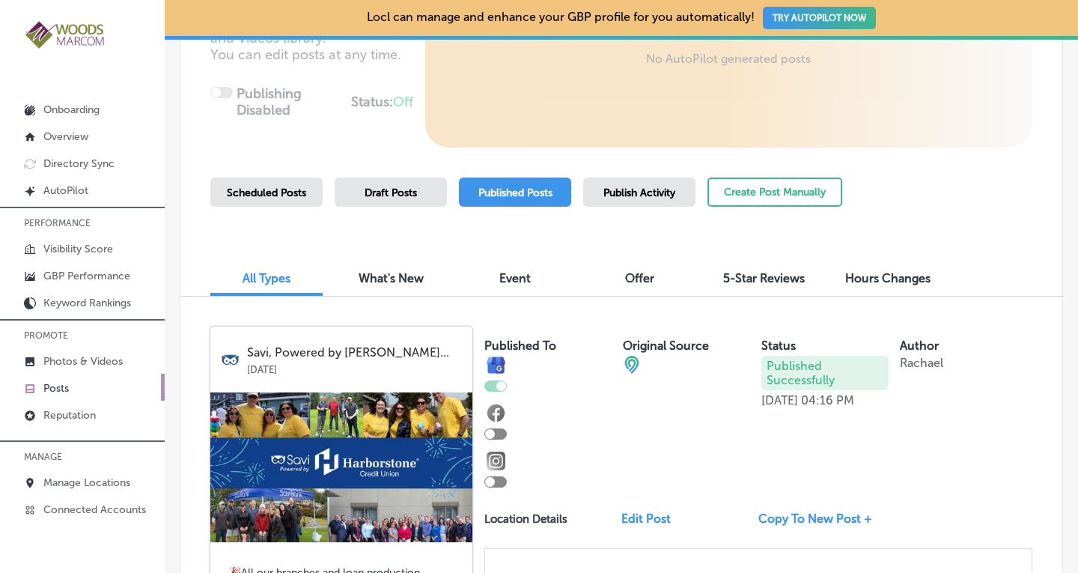
click at [292, 192] on span "Scheduled Posts" at bounding box center [266, 192] width 79 height 13
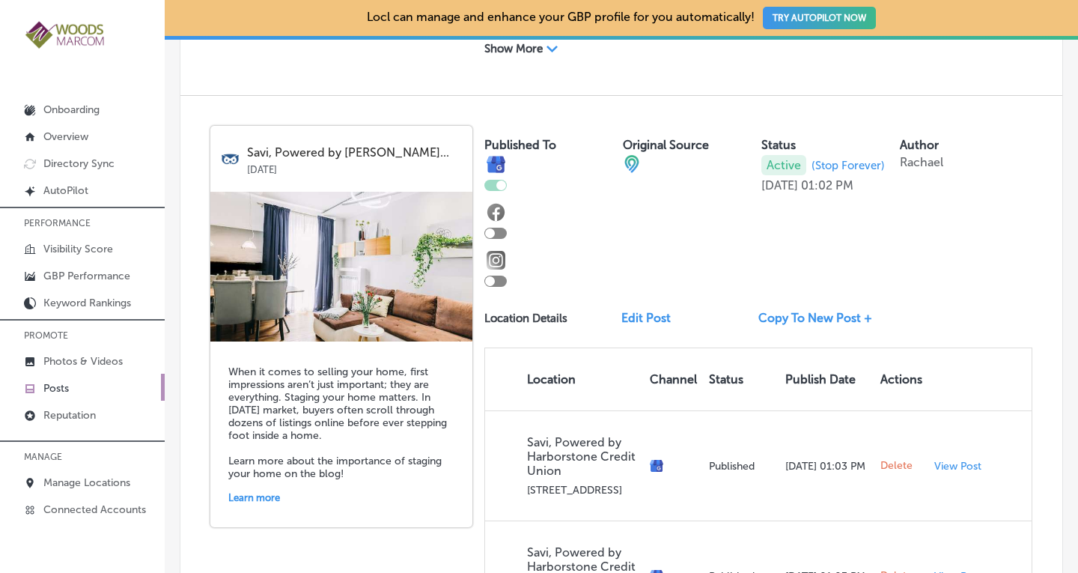
scroll to position [1100, 0]
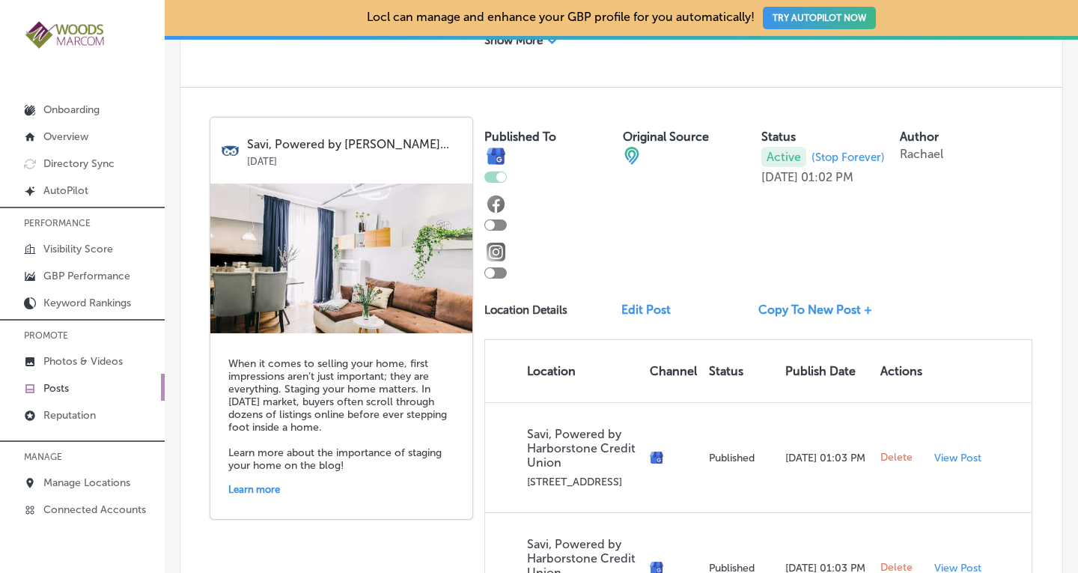
click at [836, 155] on span "(Stop Forever)" at bounding box center [847, 156] width 73 height 13
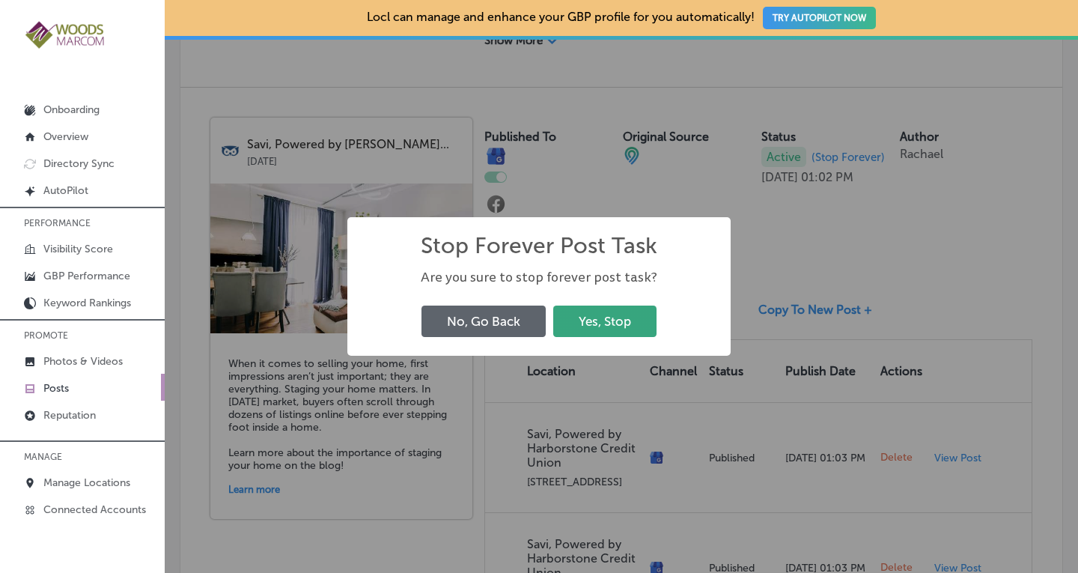
click at [583, 323] on button "Yes, Stop" at bounding box center [604, 320] width 103 height 31
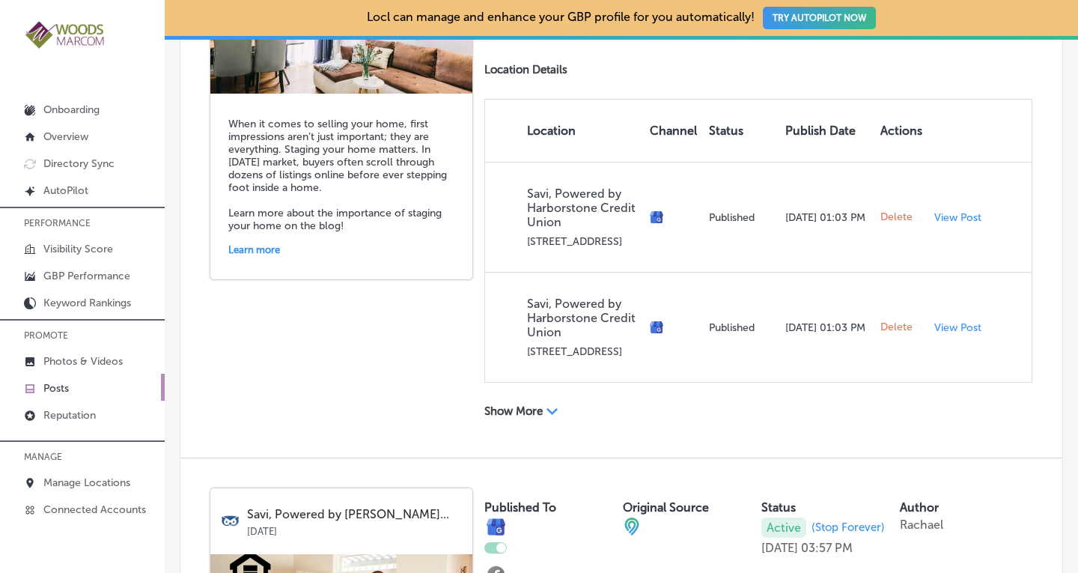
scroll to position [1337, 0]
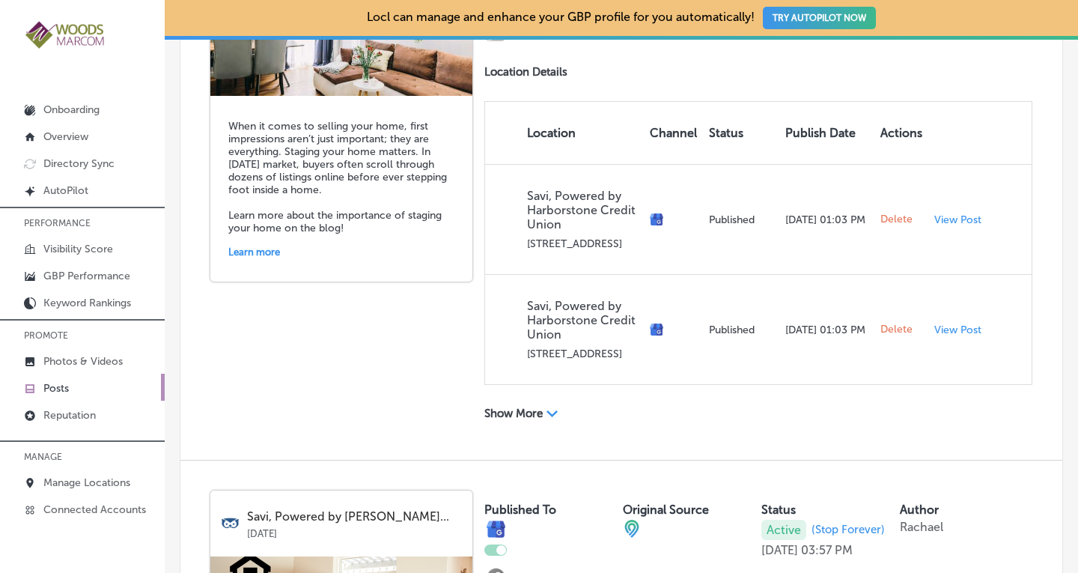
click at [523, 419] on div "Show More Path Created with Sketch." at bounding box center [552, 414] width 137 height 16
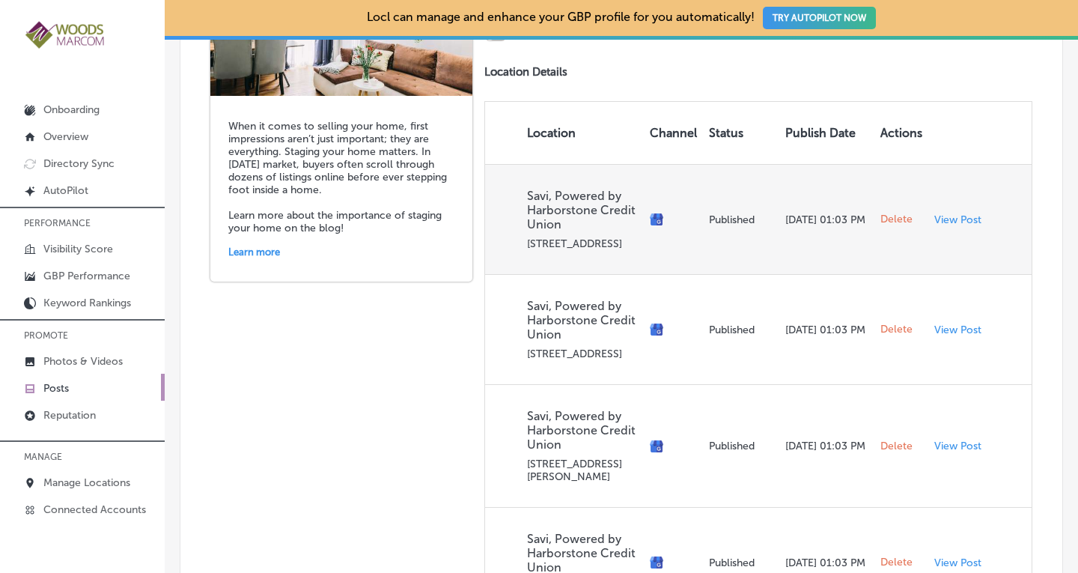
click at [883, 219] on span "Delete" at bounding box center [896, 219] width 32 height 13
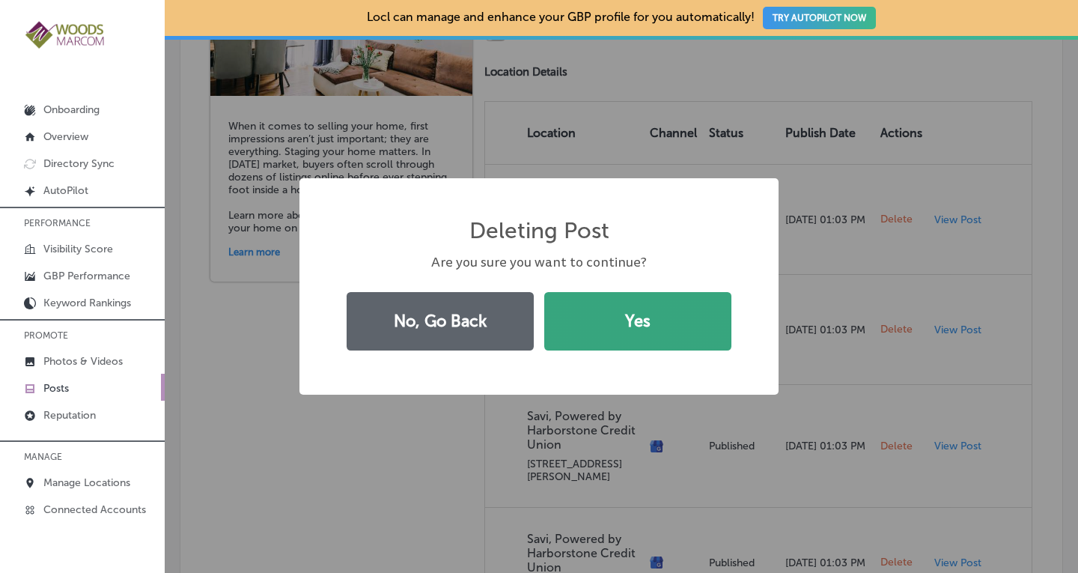
click at [623, 311] on button "Yes" at bounding box center [637, 321] width 187 height 58
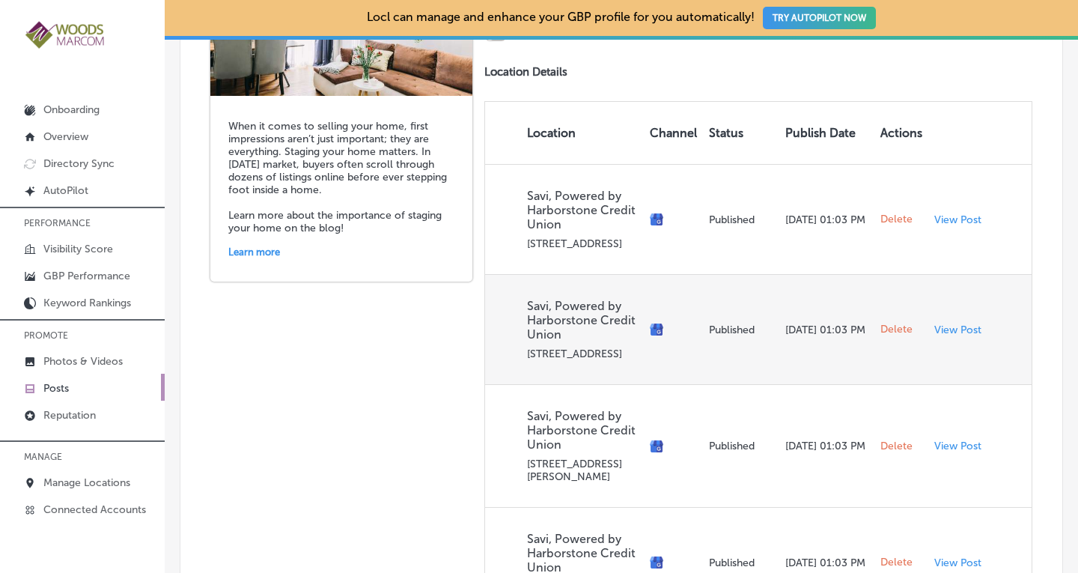
click at [884, 325] on span "Delete" at bounding box center [896, 329] width 32 height 13
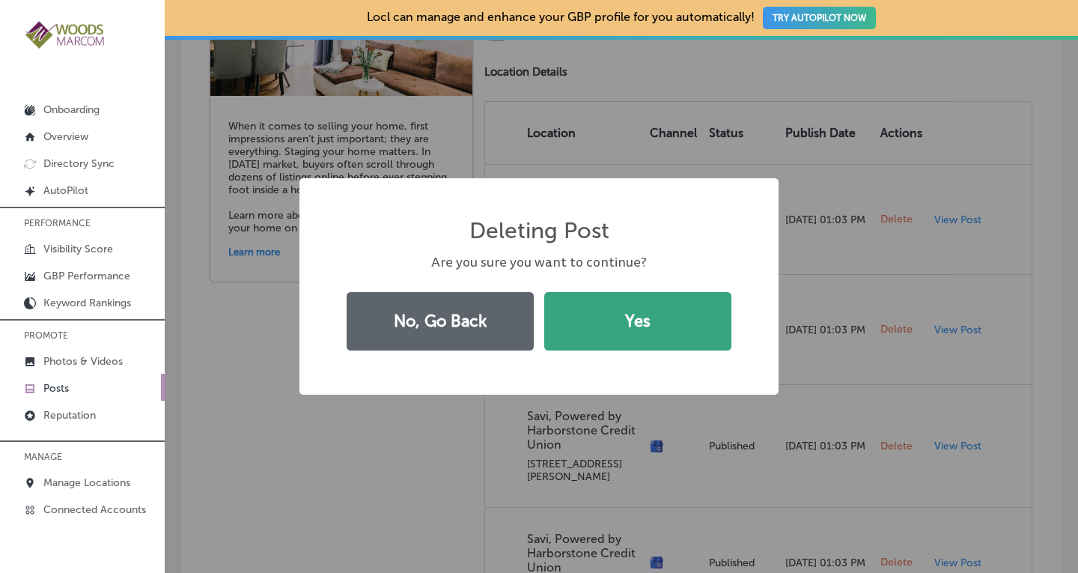
click at [609, 332] on button "Yes" at bounding box center [637, 321] width 187 height 58
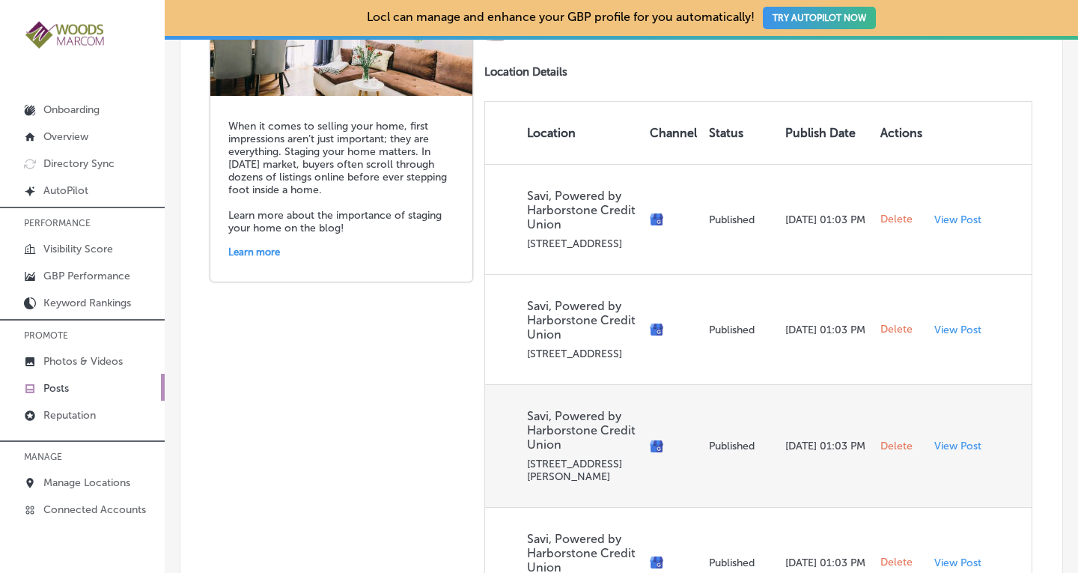
click at [891, 444] on span "Delete" at bounding box center [896, 445] width 32 height 13
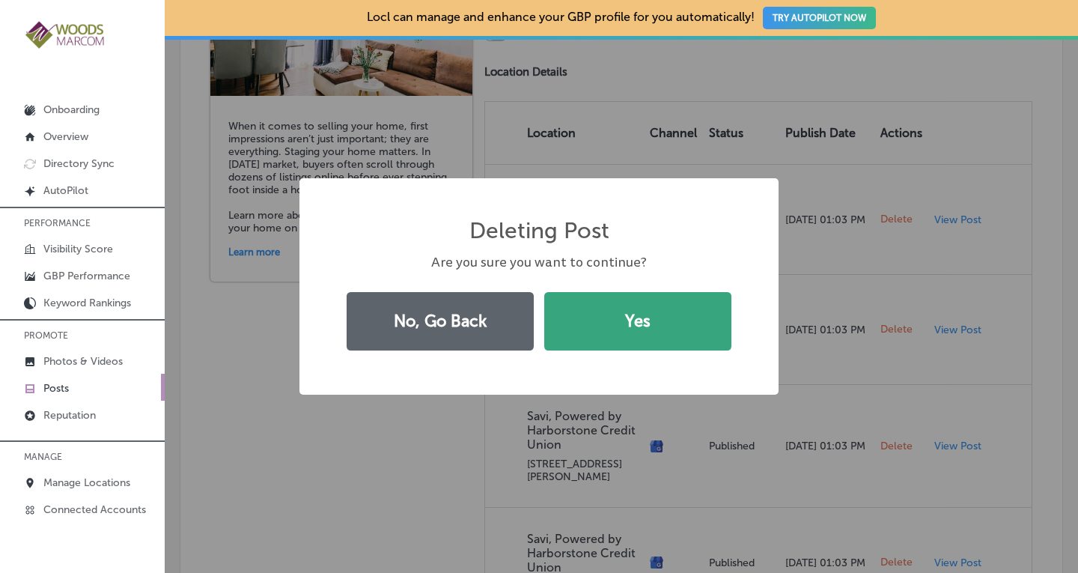
click at [605, 318] on button "Yes" at bounding box center [637, 321] width 187 height 58
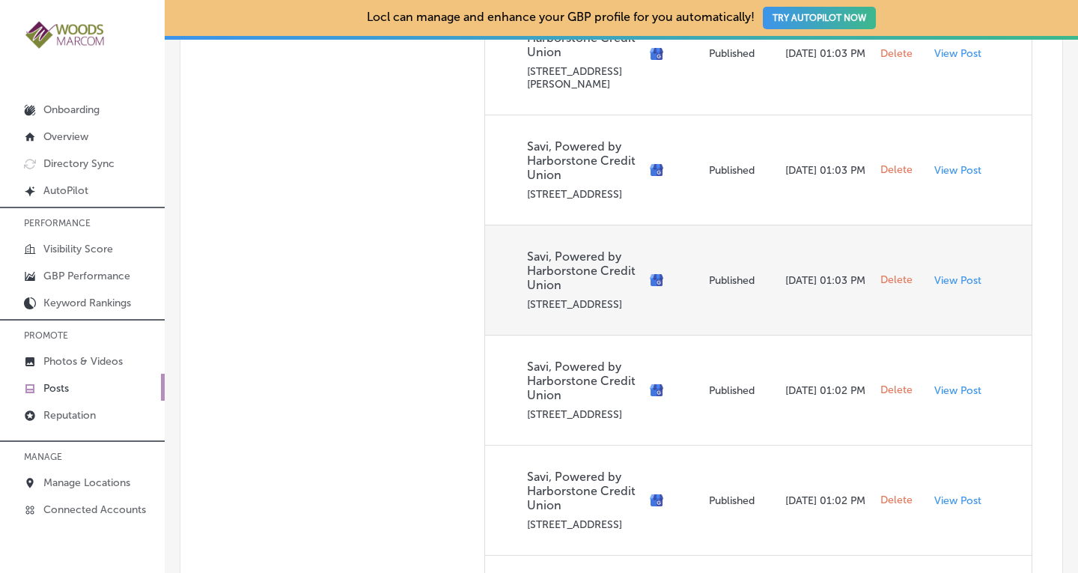
scroll to position [1632, 0]
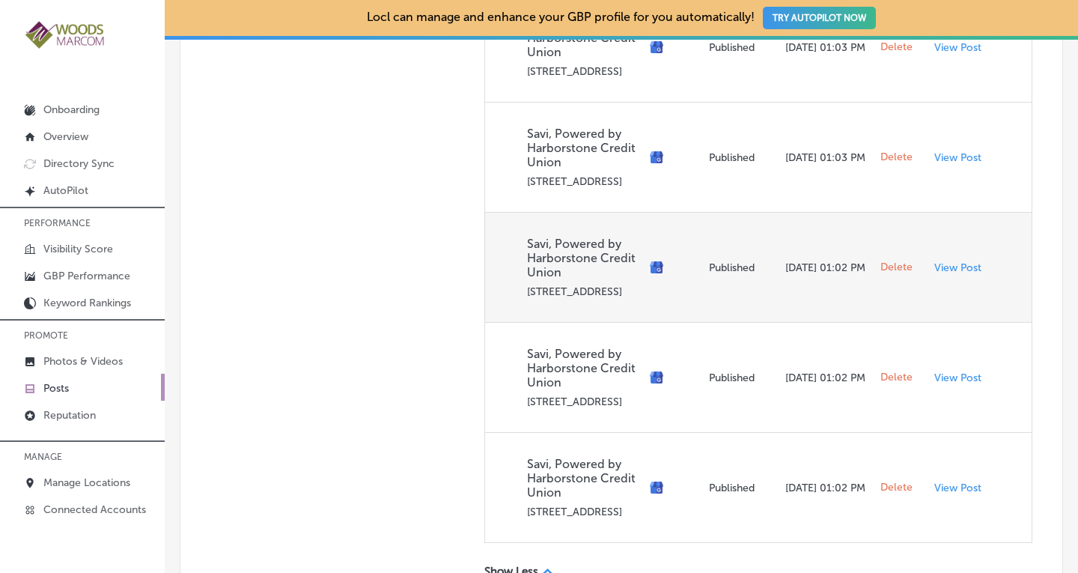
click at [880, 274] on span "Delete" at bounding box center [896, 266] width 32 height 13
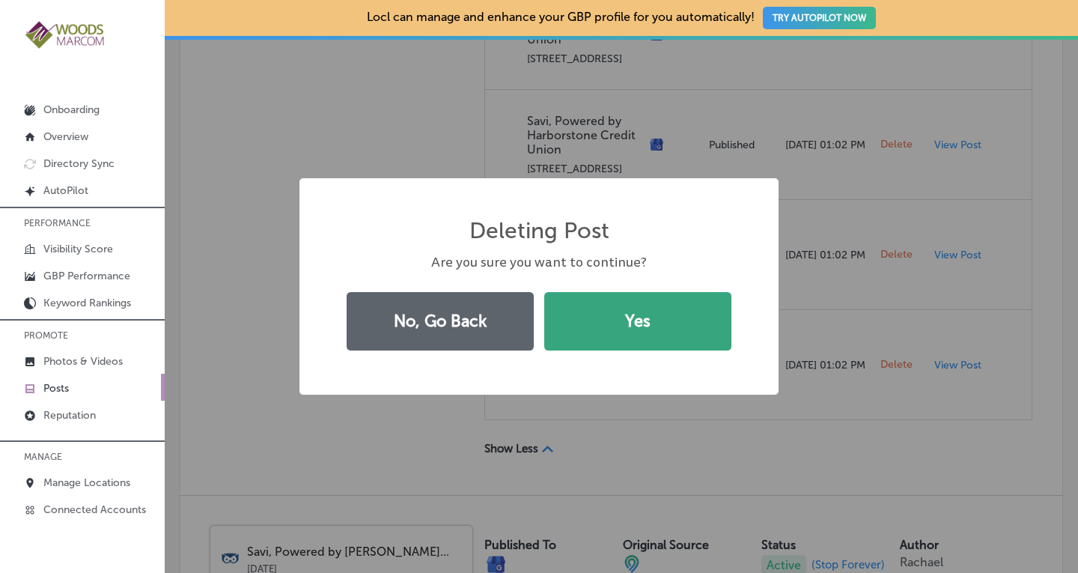
scroll to position [1620, 0]
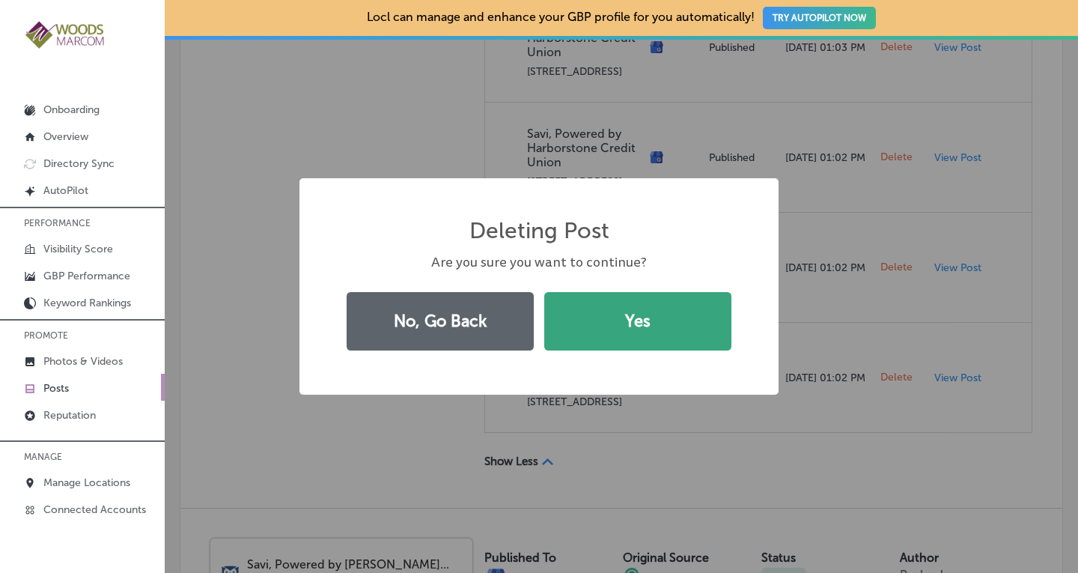
click at [587, 318] on button "Yes" at bounding box center [637, 321] width 187 height 58
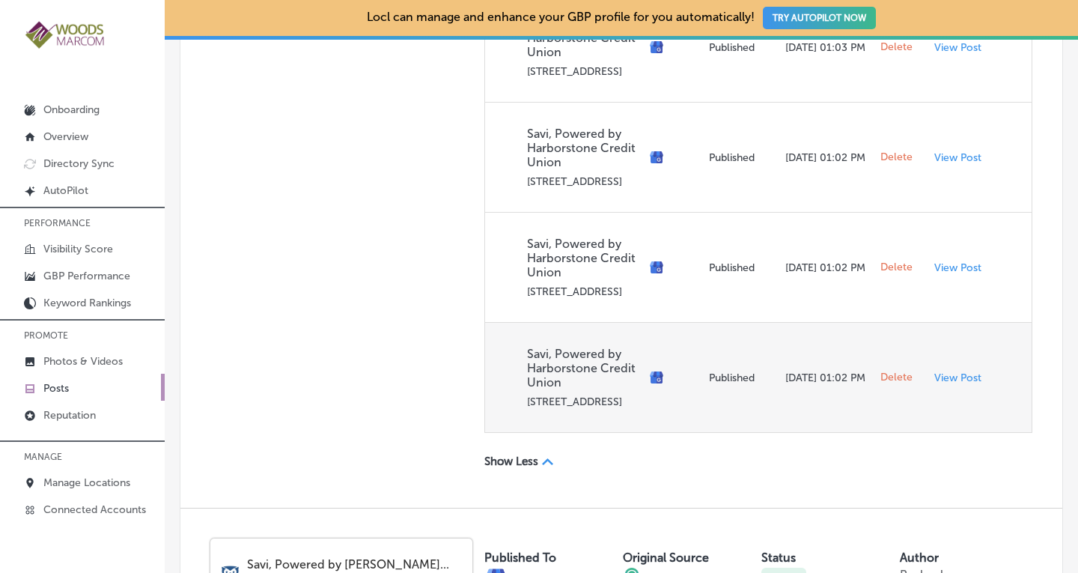
click at [888, 384] on span "Delete" at bounding box center [896, 376] width 32 height 13
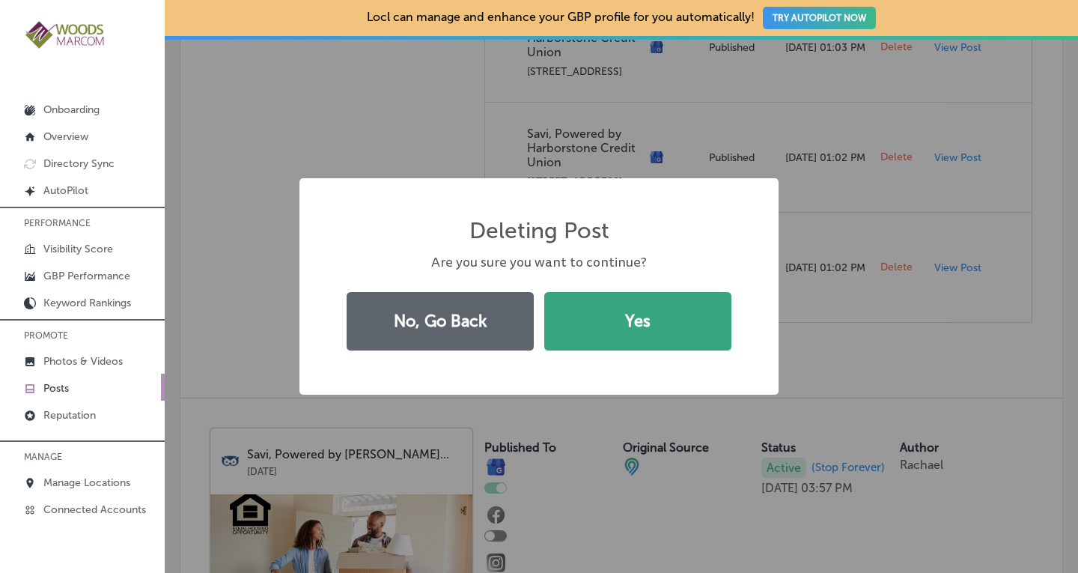
click at [641, 325] on button "Yes" at bounding box center [637, 321] width 187 height 58
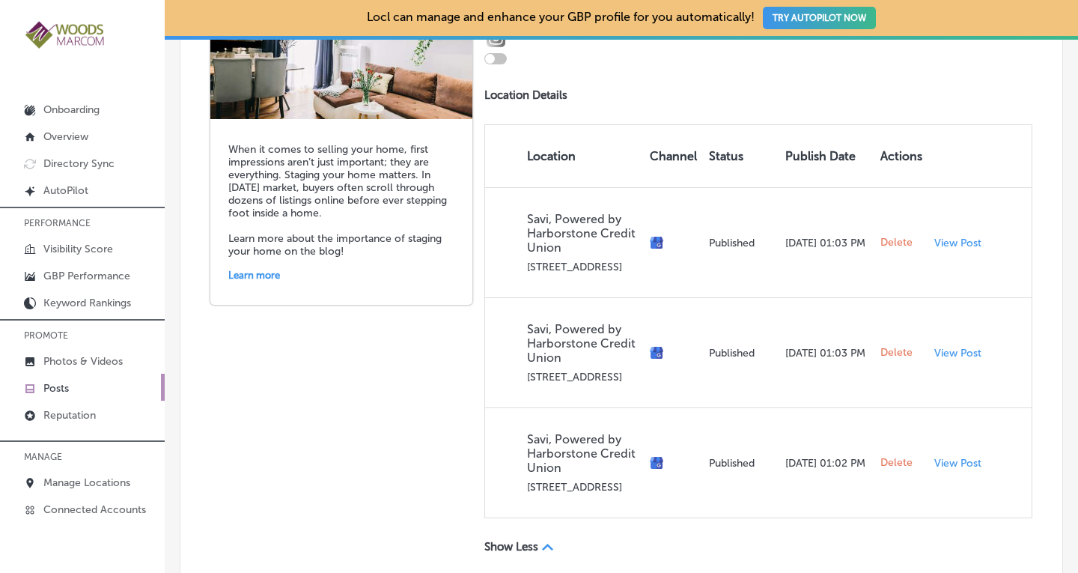
scroll to position [1317, 0]
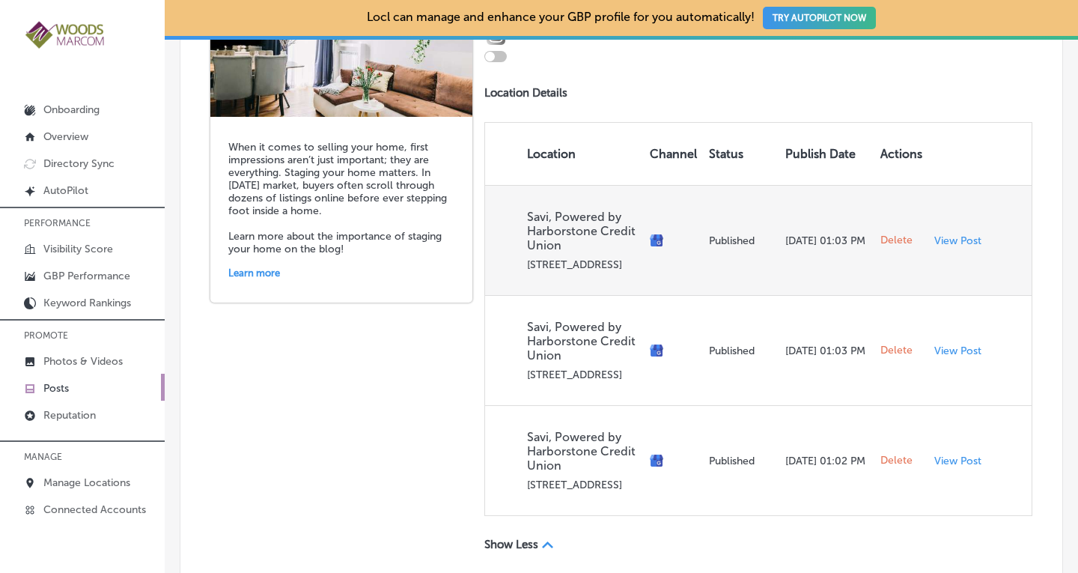
click at [891, 236] on span "Delete" at bounding box center [896, 240] width 32 height 13
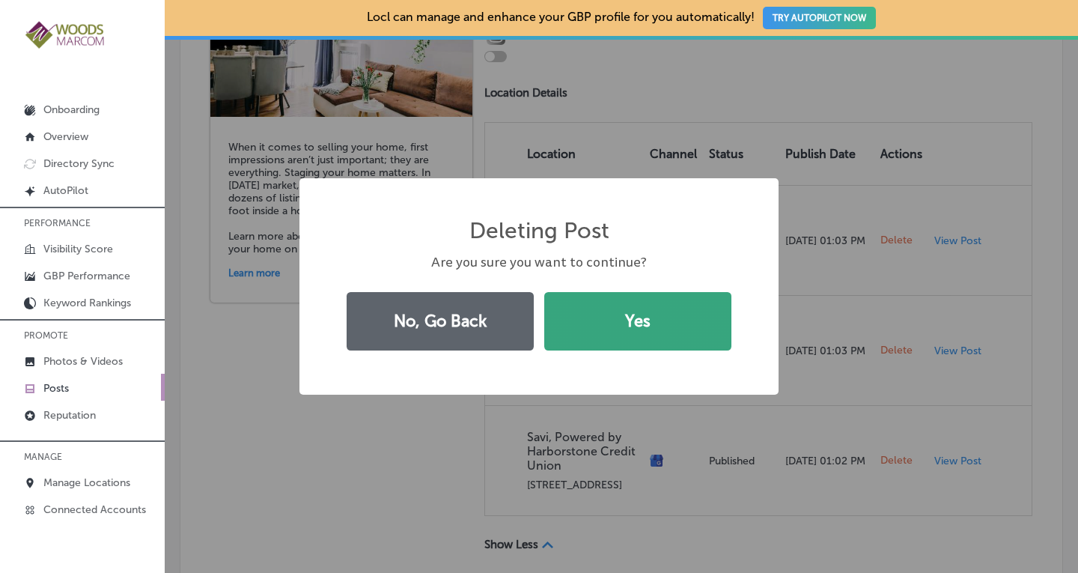
click at [602, 330] on button "Yes" at bounding box center [637, 321] width 187 height 58
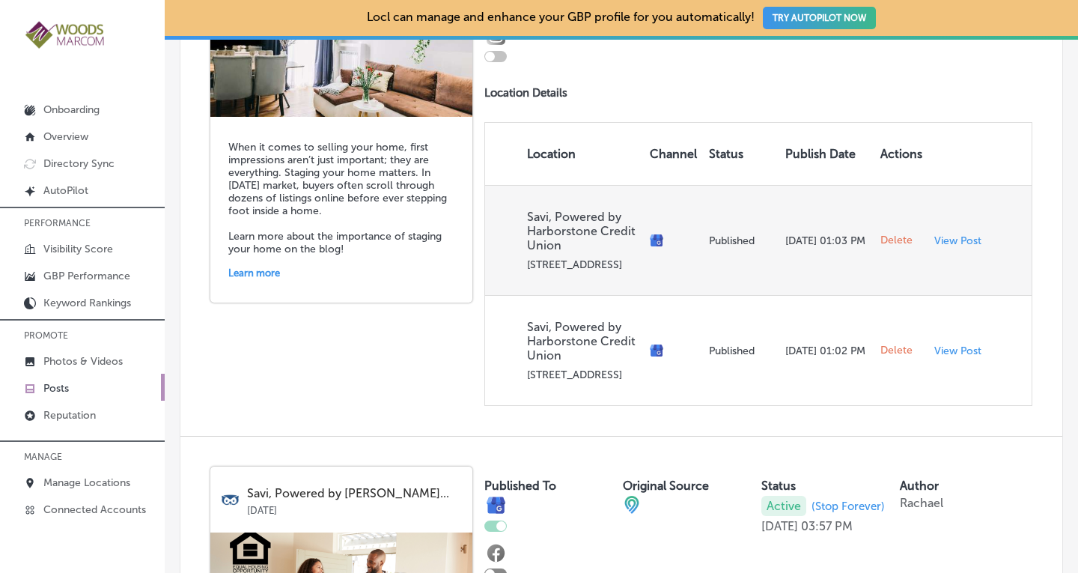
click at [884, 237] on span "Delete" at bounding box center [896, 240] width 32 height 13
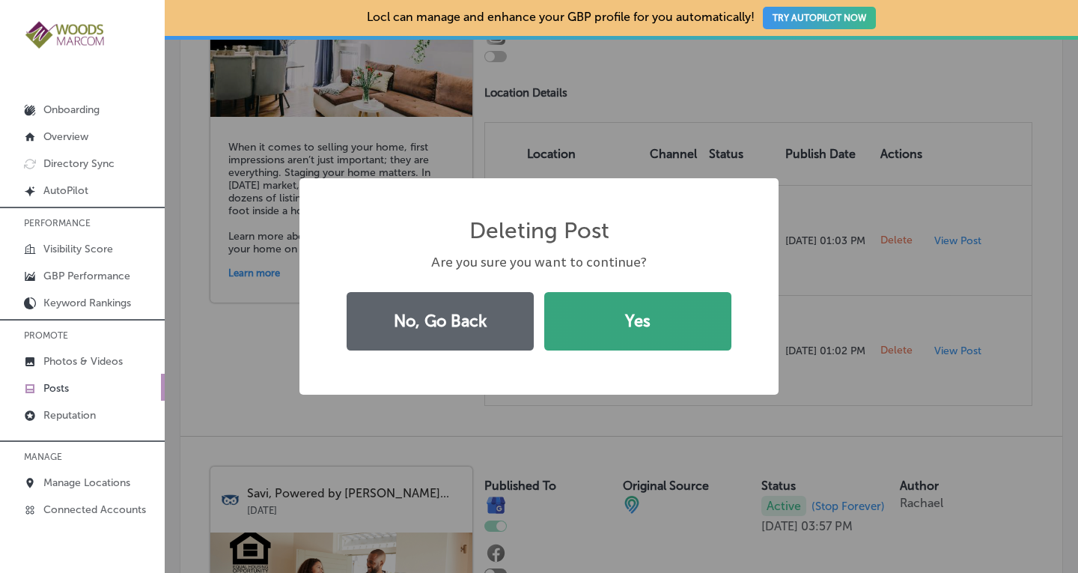
click at [629, 326] on button "Yes" at bounding box center [637, 321] width 187 height 58
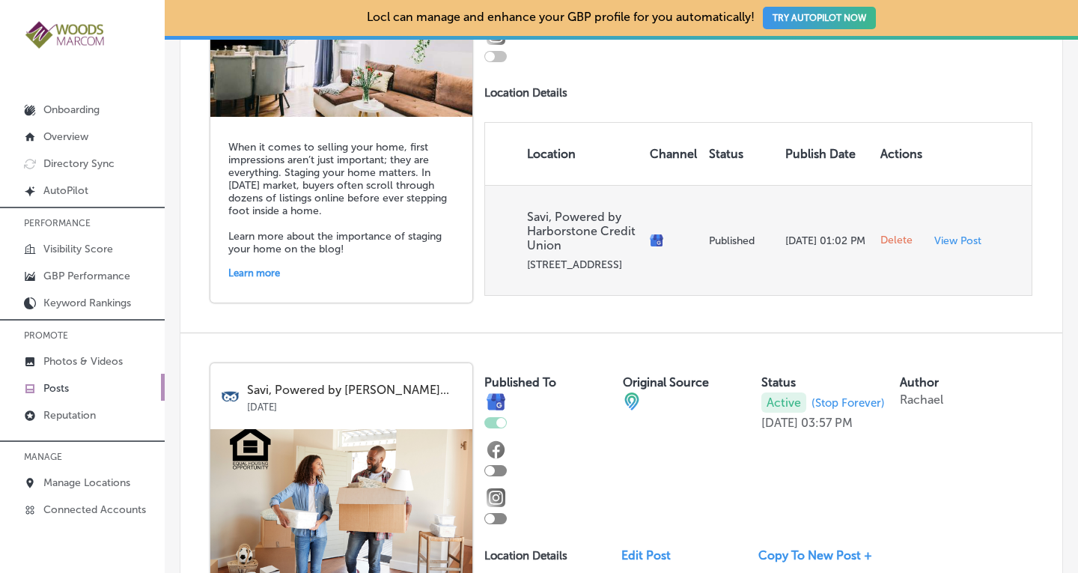
click at [885, 236] on span "Delete" at bounding box center [896, 240] width 32 height 13
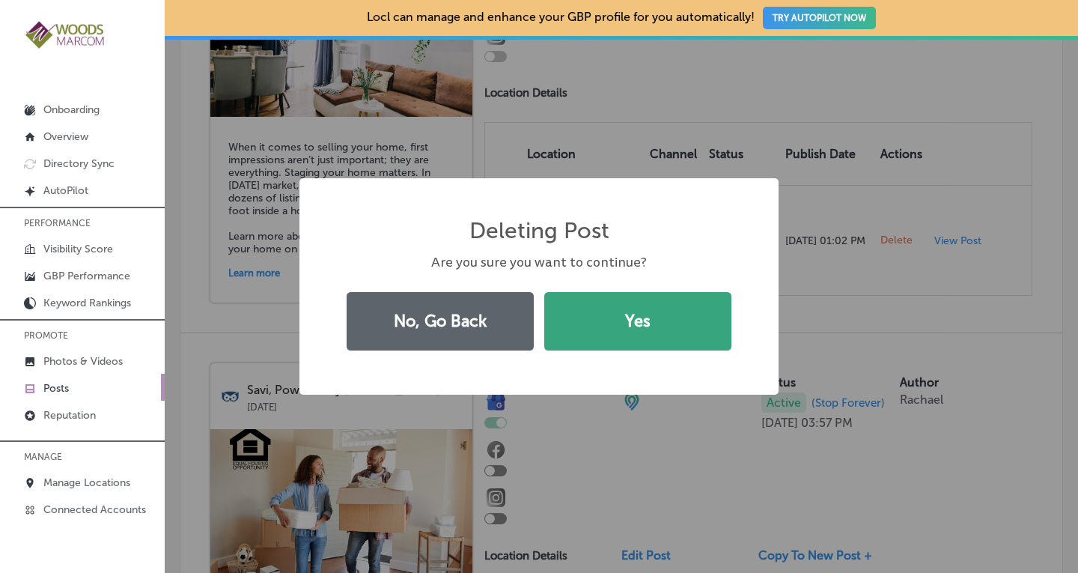
click at [659, 304] on button "Yes" at bounding box center [637, 321] width 187 height 58
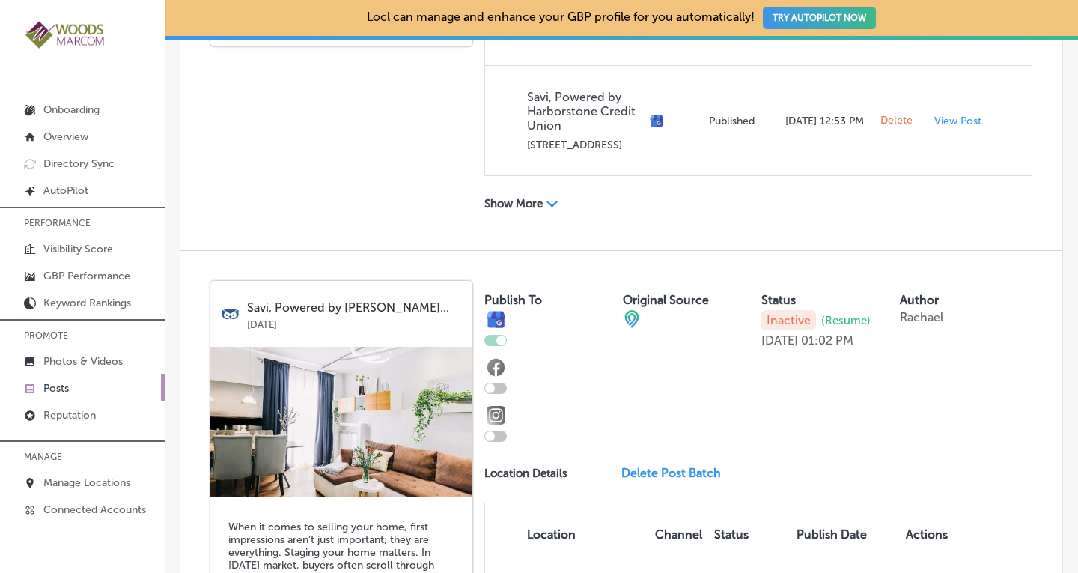
scroll to position [936, 0]
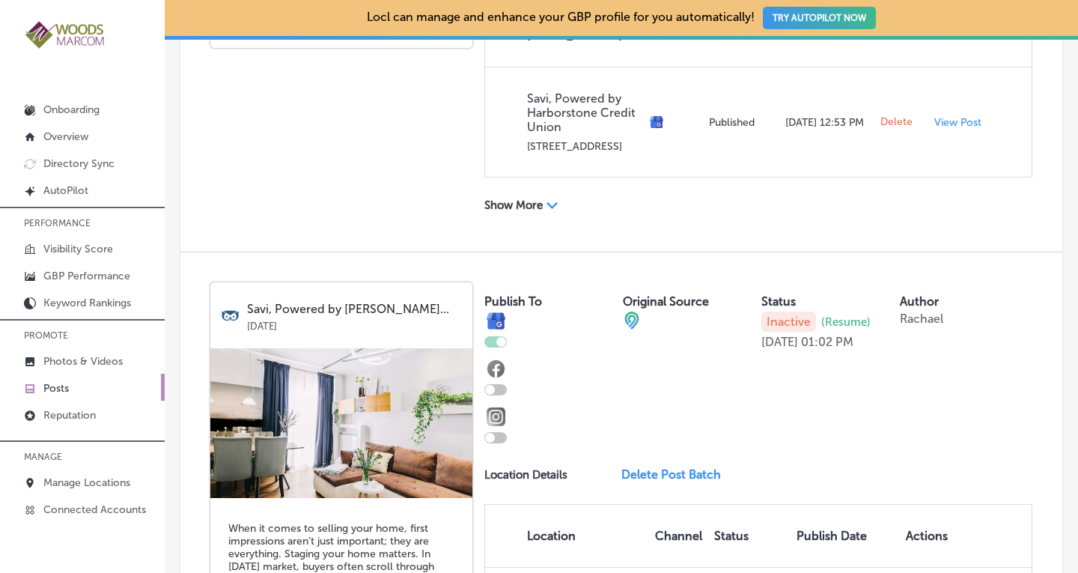
click at [649, 473] on span "Delete Post Batch" at bounding box center [677, 474] width 112 height 14
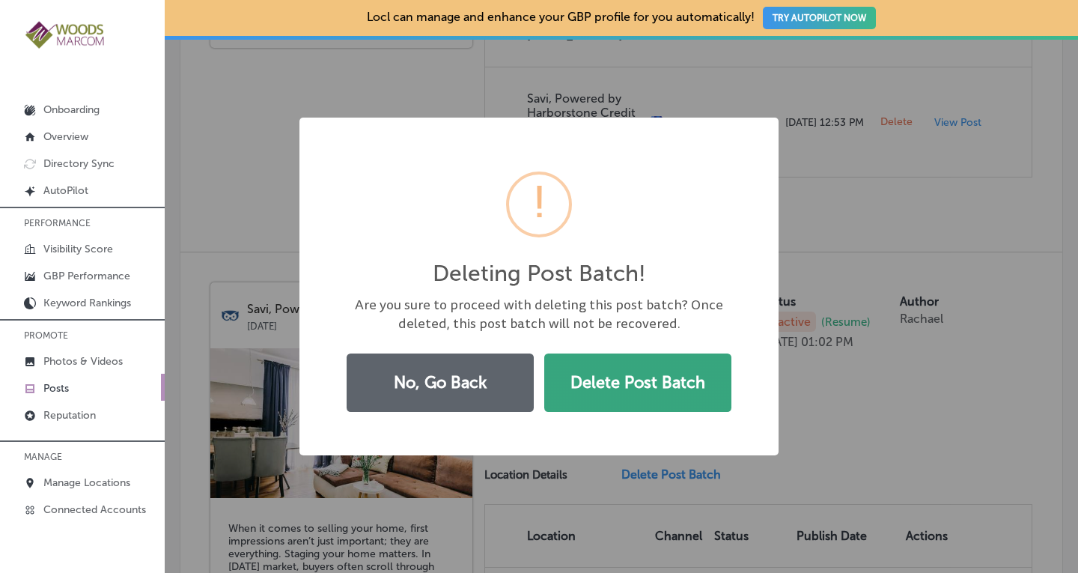
click at [602, 388] on button "Delete Post Batch" at bounding box center [637, 382] width 187 height 58
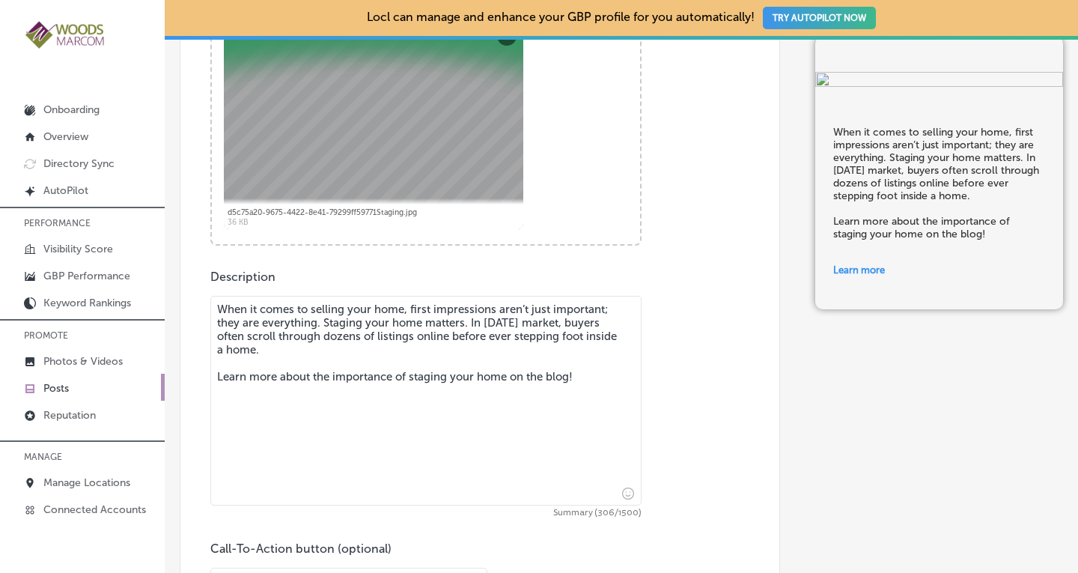
scroll to position [576, 0]
